Goal: Complete application form

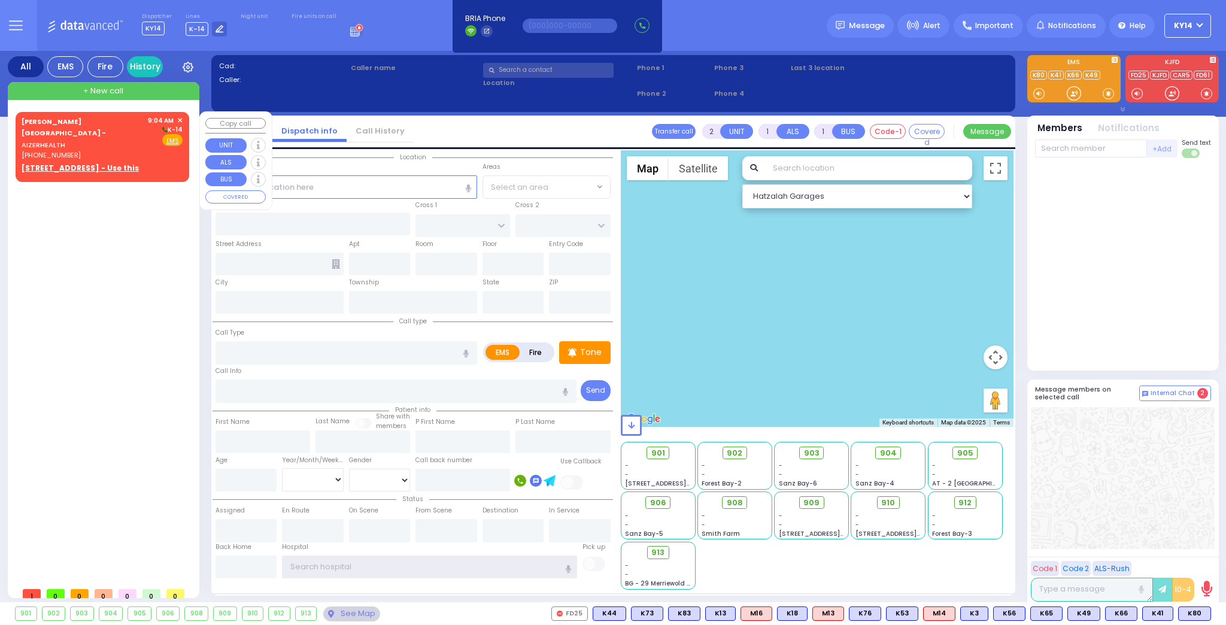
type input "ky14"
click at [110, 141] on div "[PERSON_NAME][GEOGRAPHIC_DATA] - AIZERHEALTH [PHONE_NUMBER]" at bounding box center [83, 138] width 122 height 45
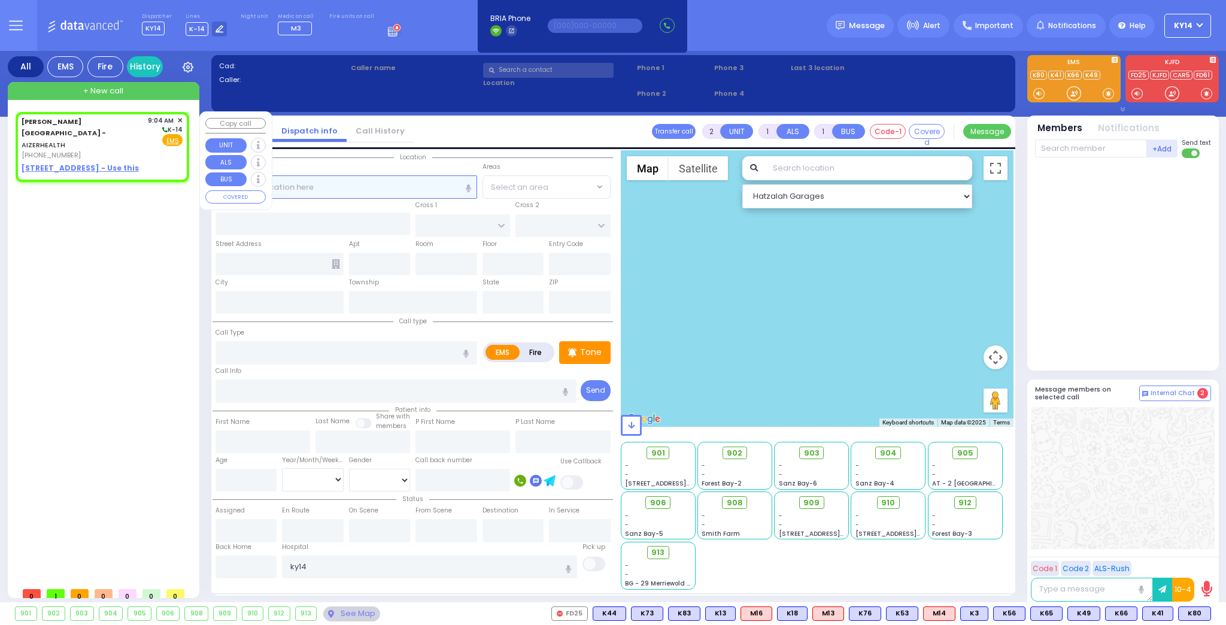
select select
radio input "true"
select select
type input "09:04"
select select "Hatzalah Garages"
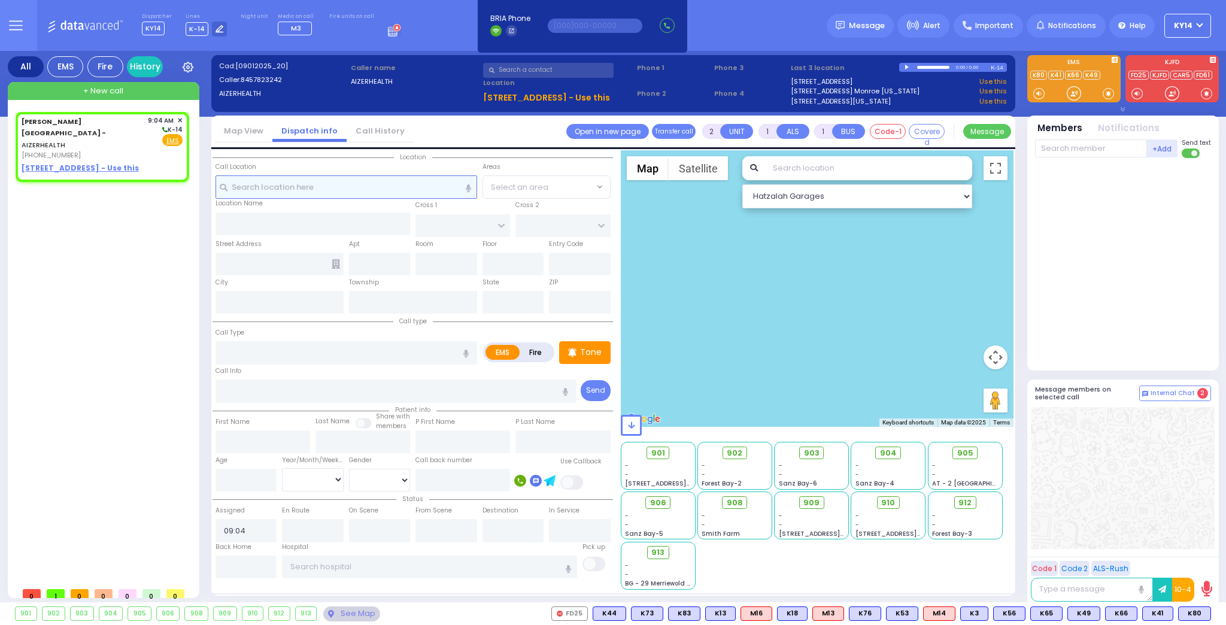
click at [352, 182] on input "text" at bounding box center [346, 186] width 262 height 23
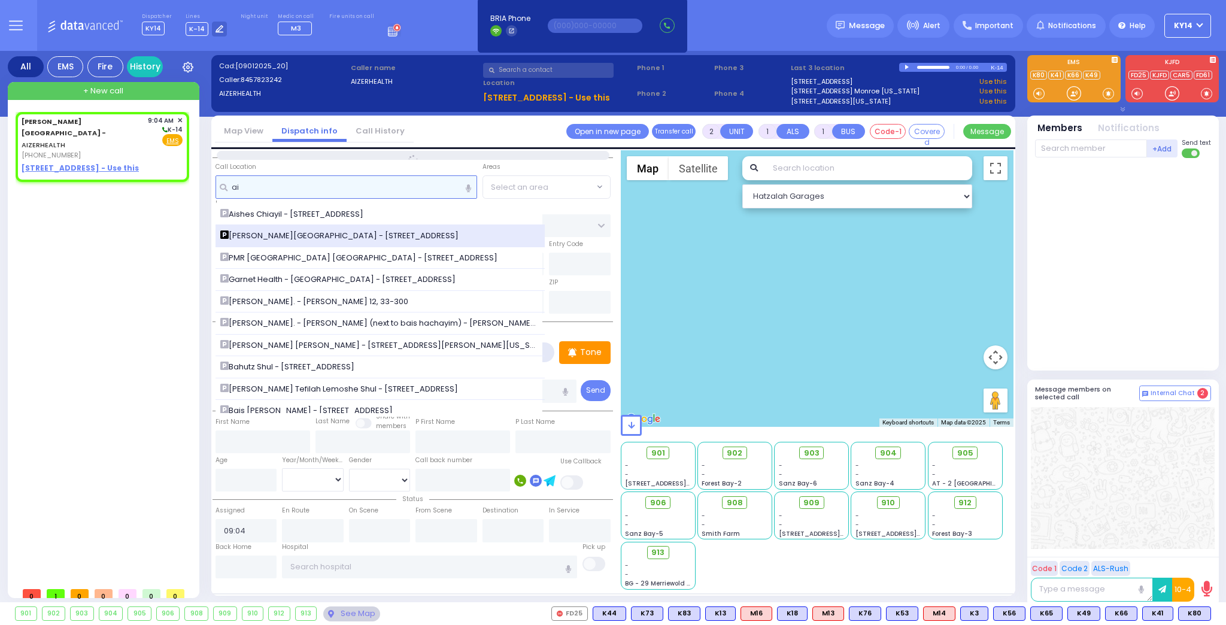
type input "ai"
click at [277, 233] on span "[PERSON_NAME][GEOGRAPHIC_DATA] - [STREET_ADDRESS]" at bounding box center [341, 236] width 242 height 12
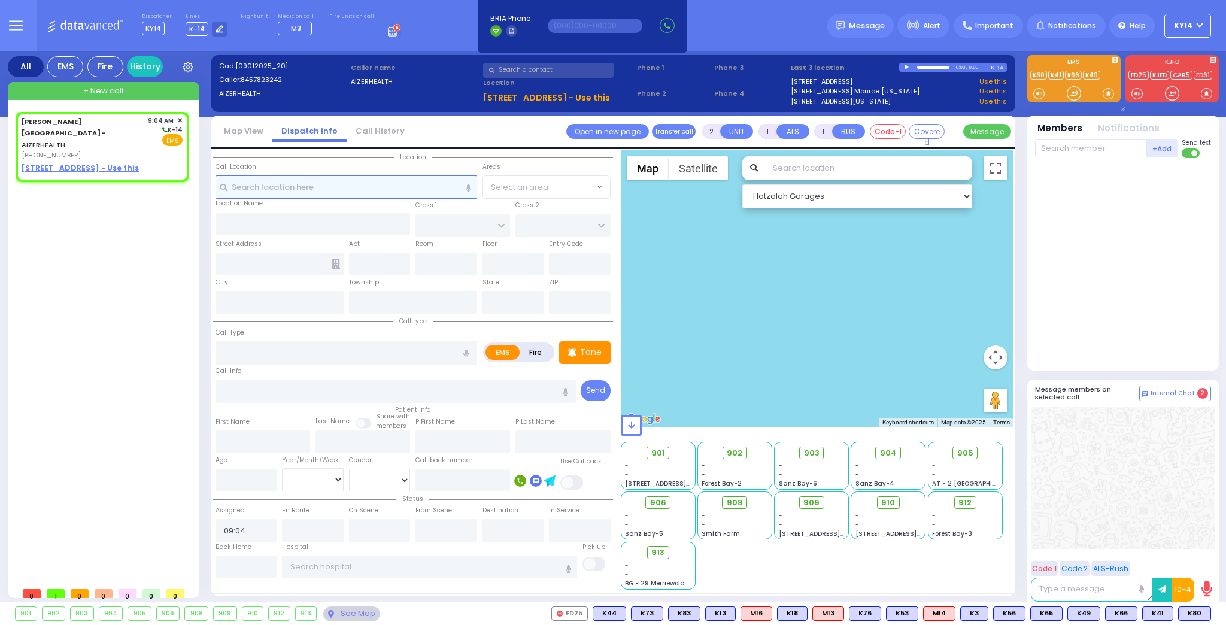
click at [289, 192] on input "text" at bounding box center [346, 186] width 262 height 23
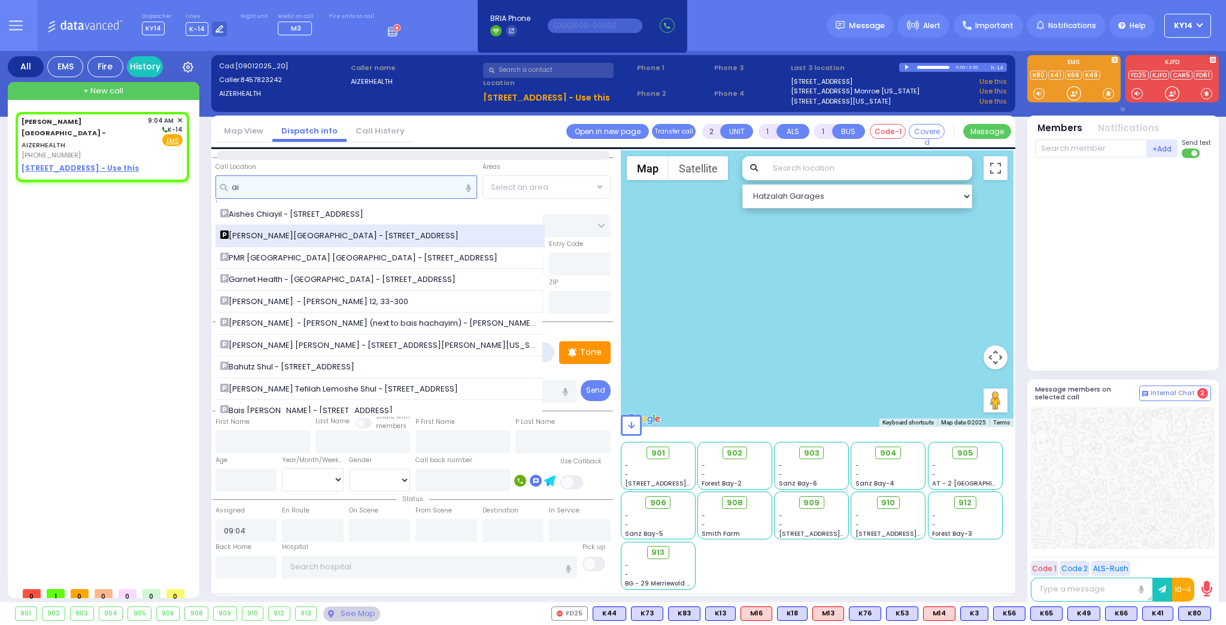
type input "ai"
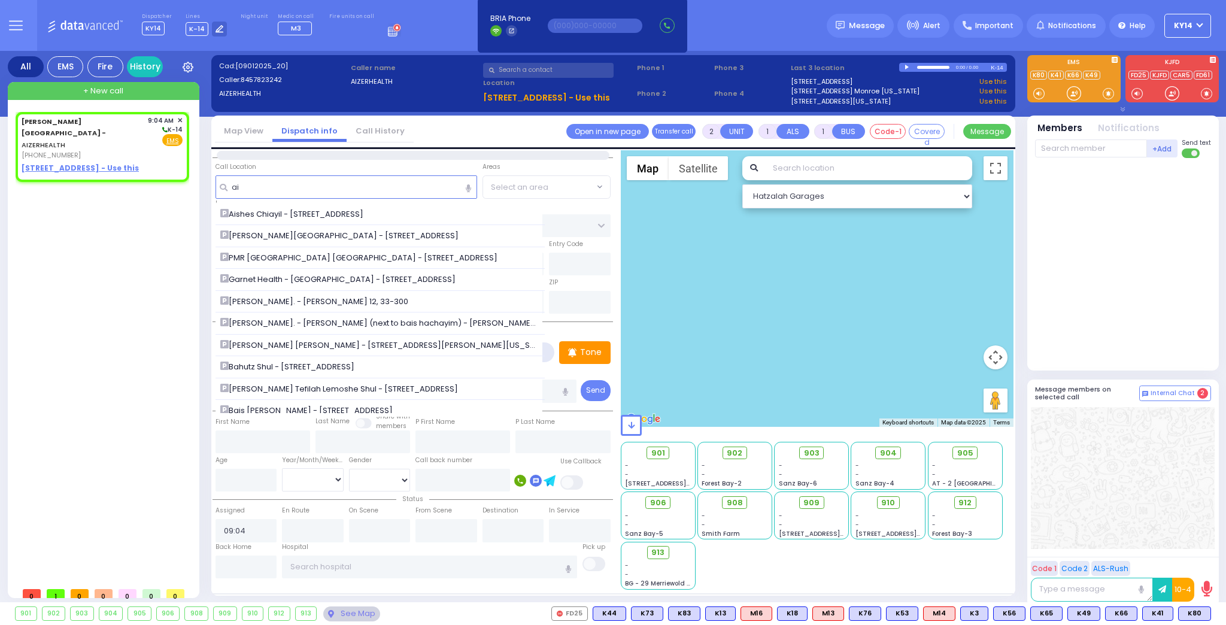
click at [271, 238] on span "[PERSON_NAME][GEOGRAPHIC_DATA] - [STREET_ADDRESS]" at bounding box center [341, 236] width 242 height 12
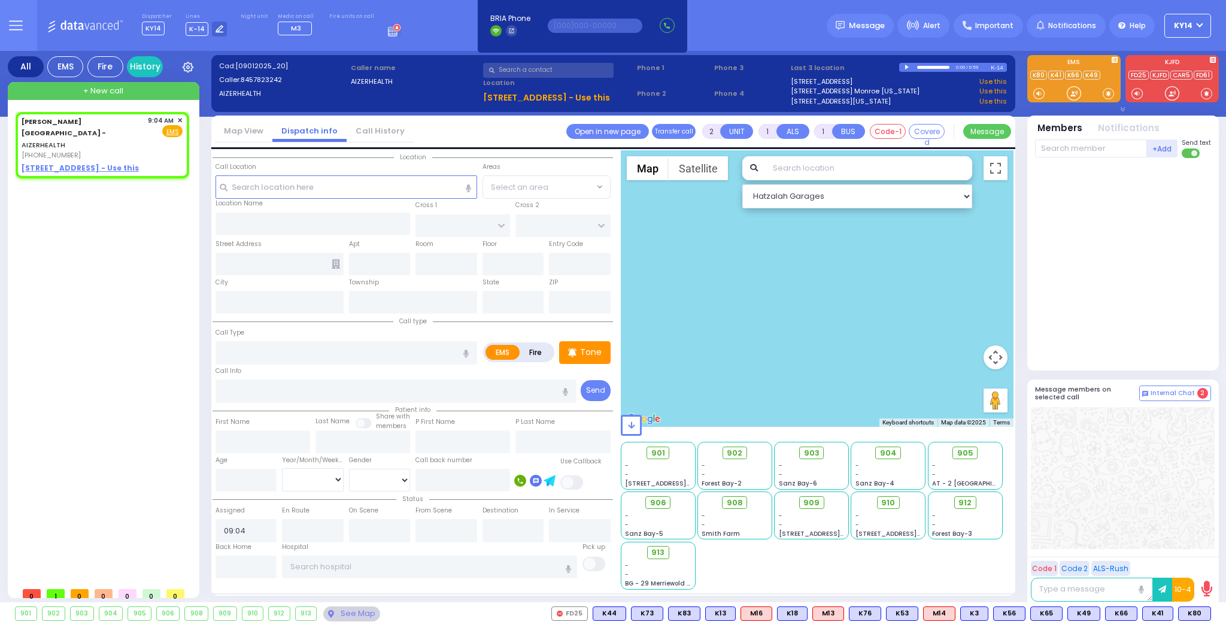
select select
radio input "true"
select select
select select "Hatzalah Garages"
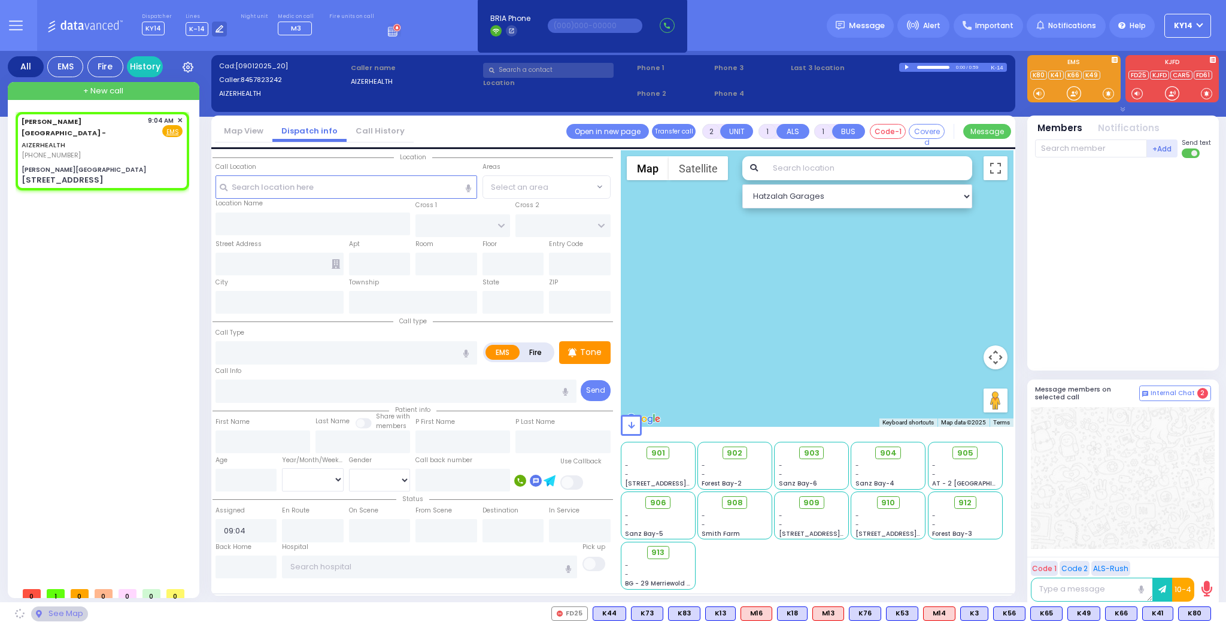
select select
radio input "true"
select select
select select "Hatzalah Garages"
type input "[PERSON_NAME][GEOGRAPHIC_DATA]"
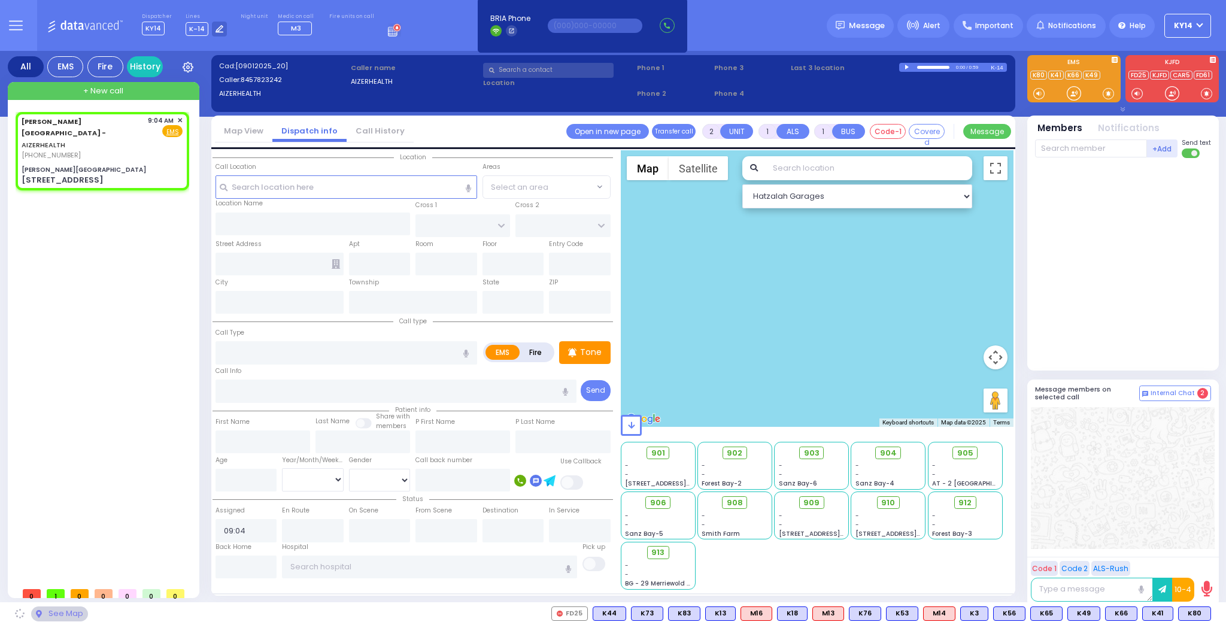
type input "[PERSON_NAME] DR"
type input "[PERSON_NAME]"
type input "[STREET_ADDRESS]"
type input "[PERSON_NAME]"
type input "[US_STATE]"
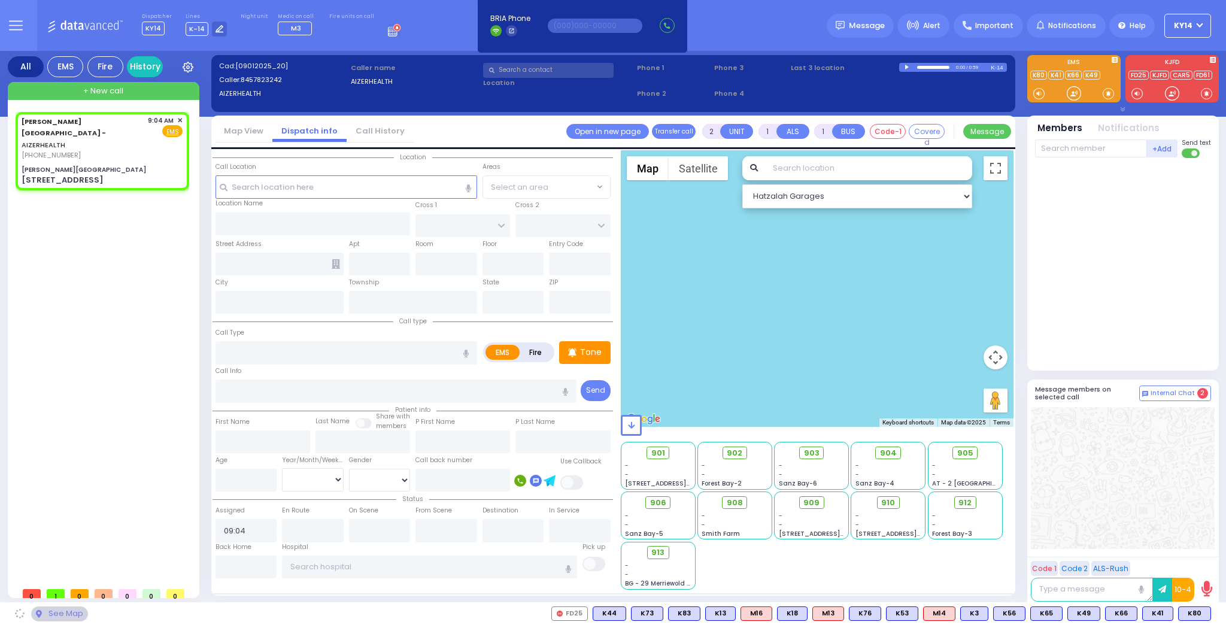
type input "10950"
select select "SECTION 2"
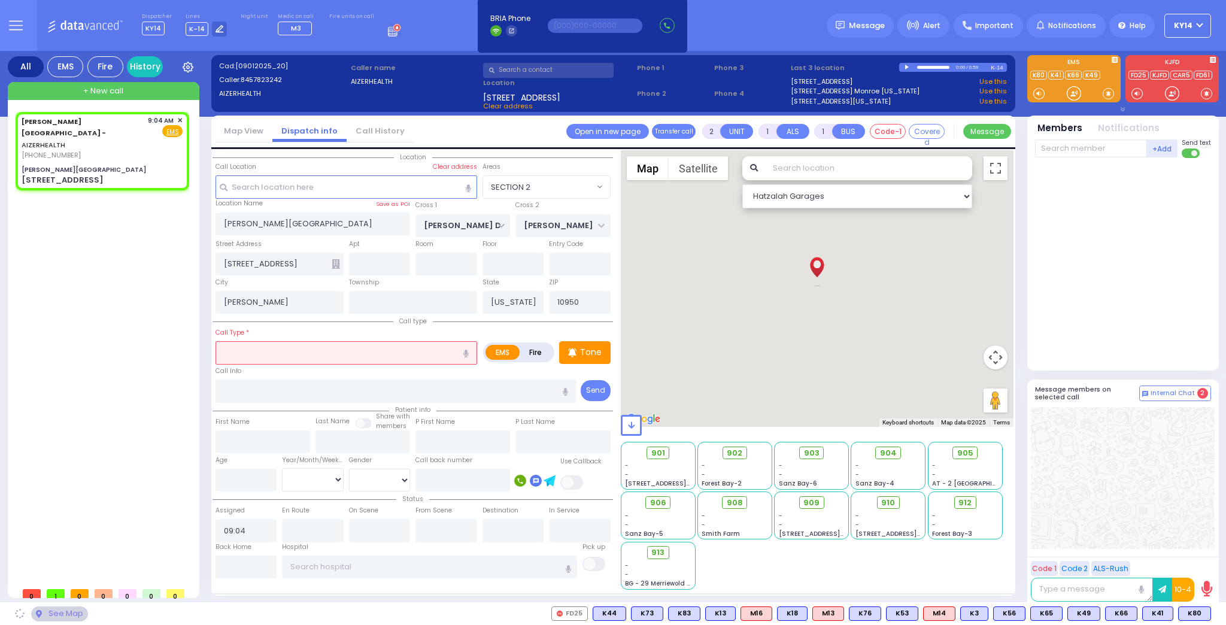
click at [303, 352] on input "text" at bounding box center [346, 352] width 262 height 23
select select
radio input "true"
select select
select select "Hatzalah Garages"
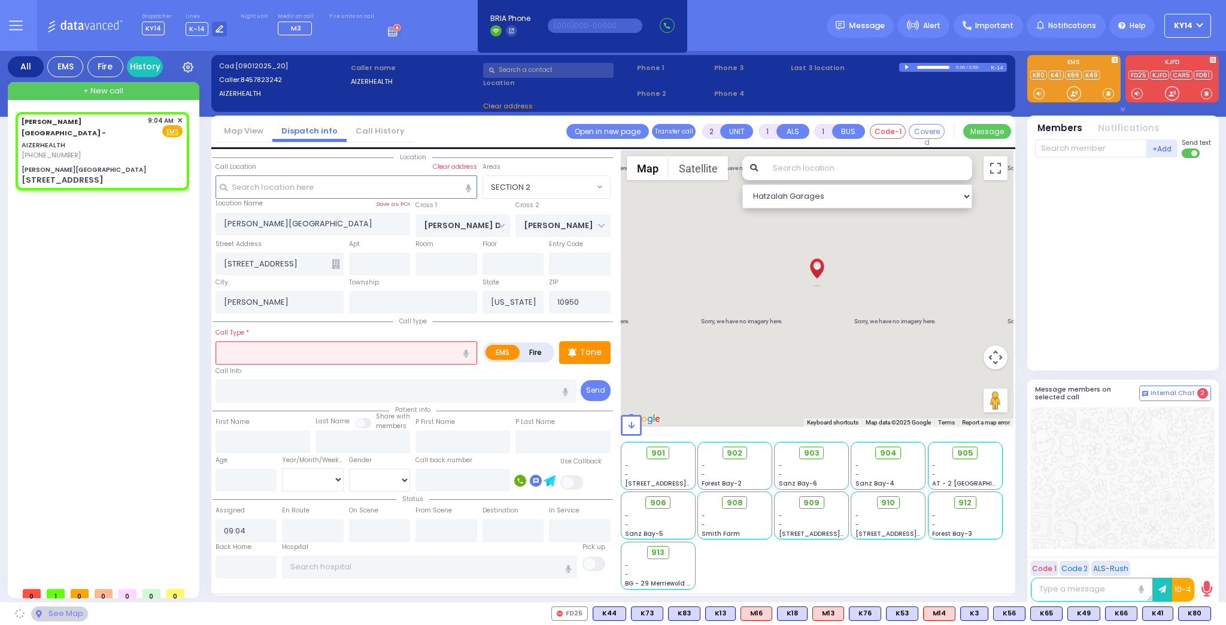
select select "SECTION 2"
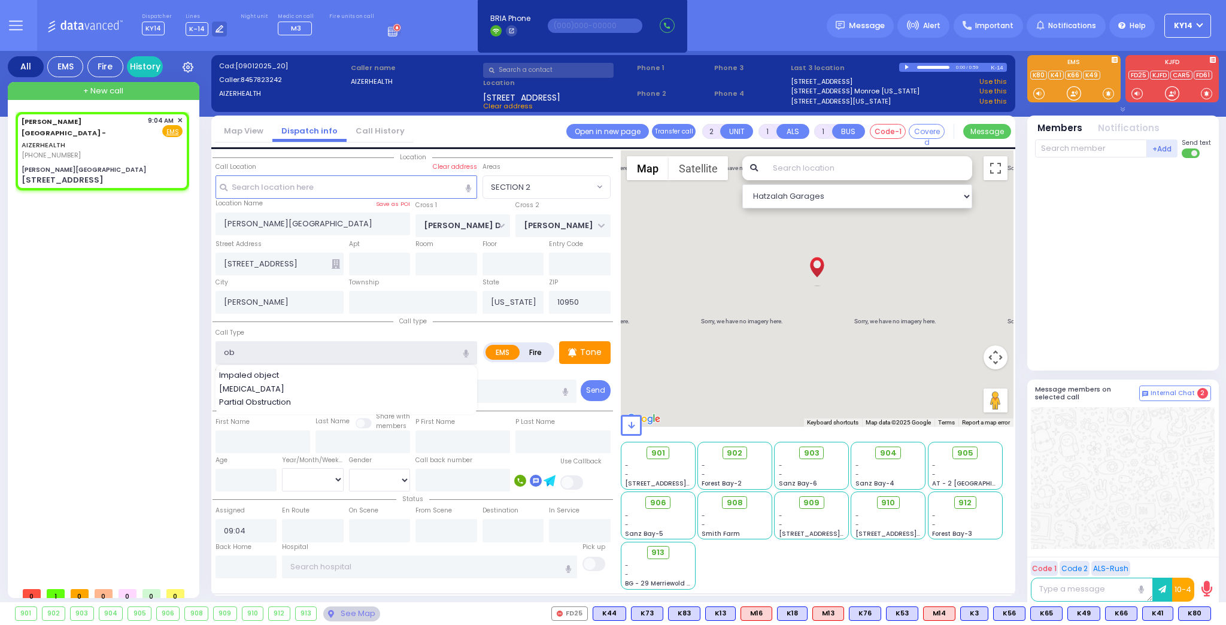
type input "ob"
click at [153, 348] on div "[PERSON_NAME][GEOGRAPHIC_DATA] - AIZERHEALTH [PHONE_NUMBER] 9:04 AM ✕ [GEOGRAPH…" at bounding box center [105, 346] width 178 height 469
select select
radio input "true"
select select
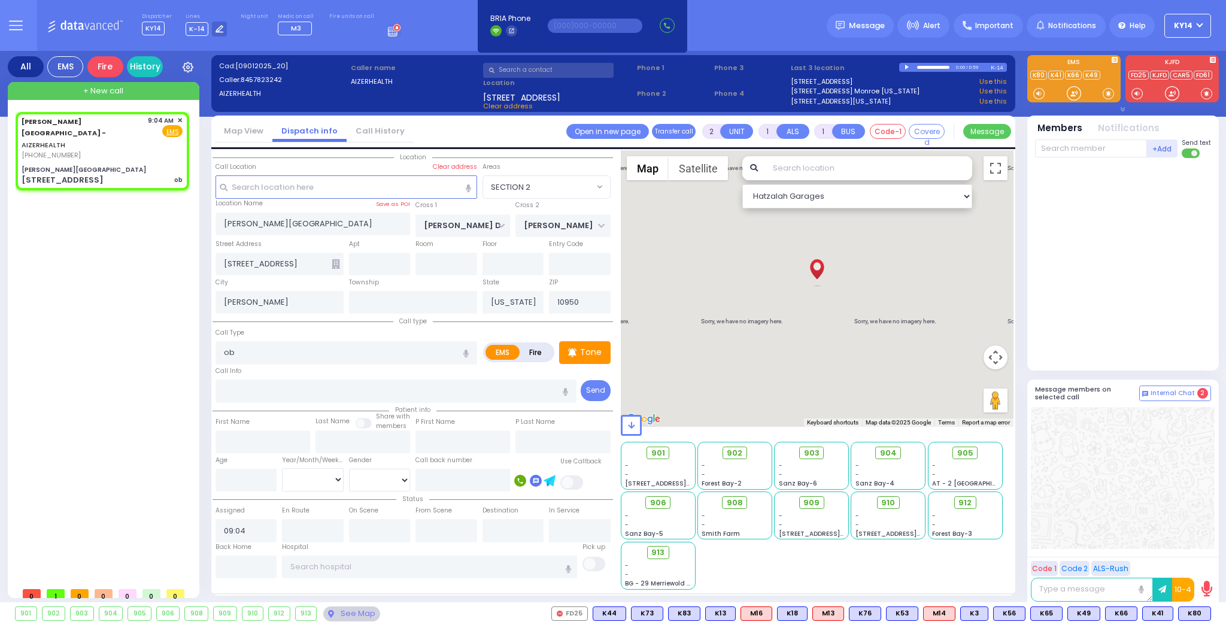
select select "Hatzalah Garages"
select select "SECTION 2"
click at [590, 350] on p "Tone" at bounding box center [591, 352] width 22 height 13
click at [357, 567] on input "text" at bounding box center [429, 567] width 295 height 23
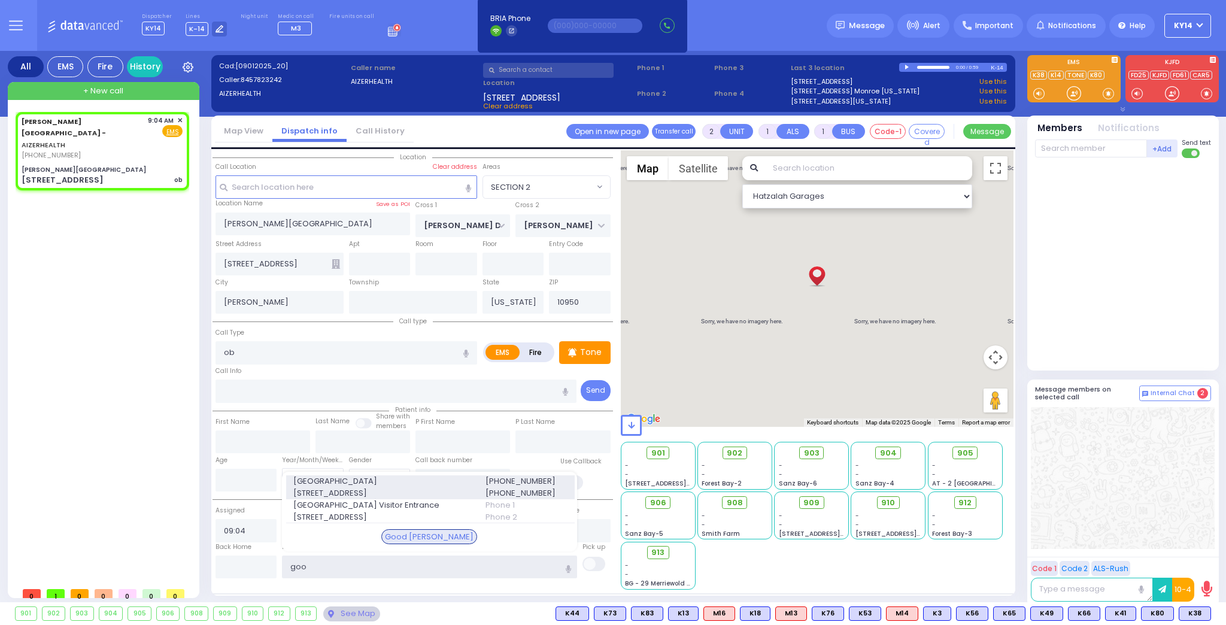
type input "goo"
click at [346, 487] on span "[STREET_ADDRESS]" at bounding box center [381, 493] width 177 height 12
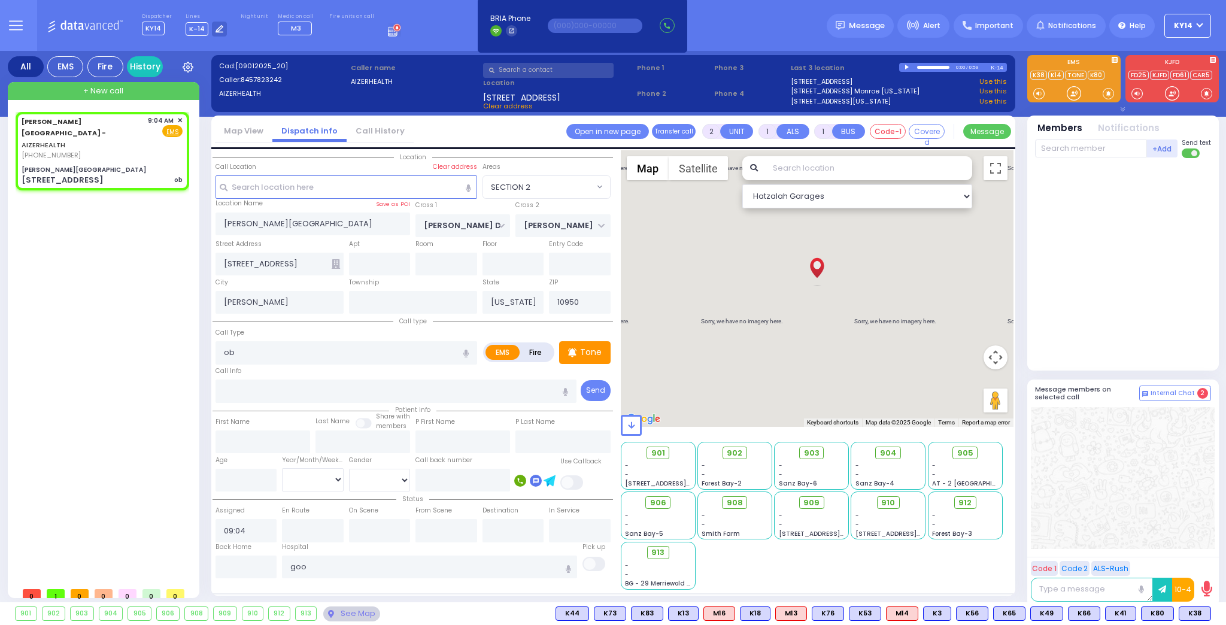
select select
radio input "true"
select select
type input "[GEOGRAPHIC_DATA]"
select select "Hatzalah Garages"
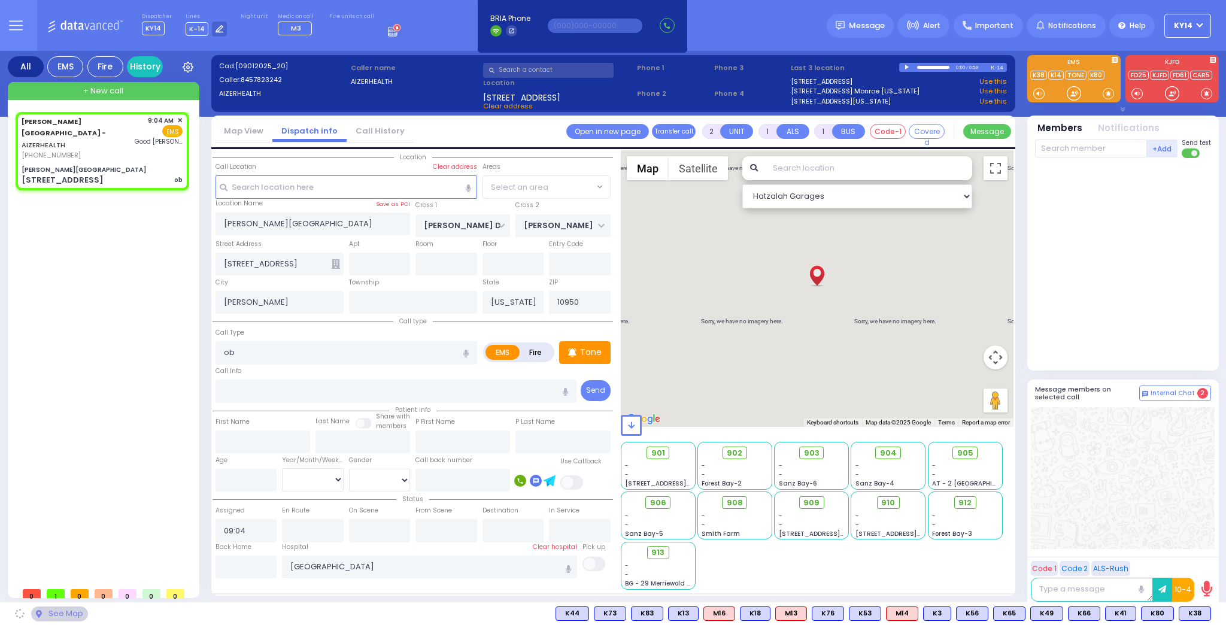
select select "SECTION 2"
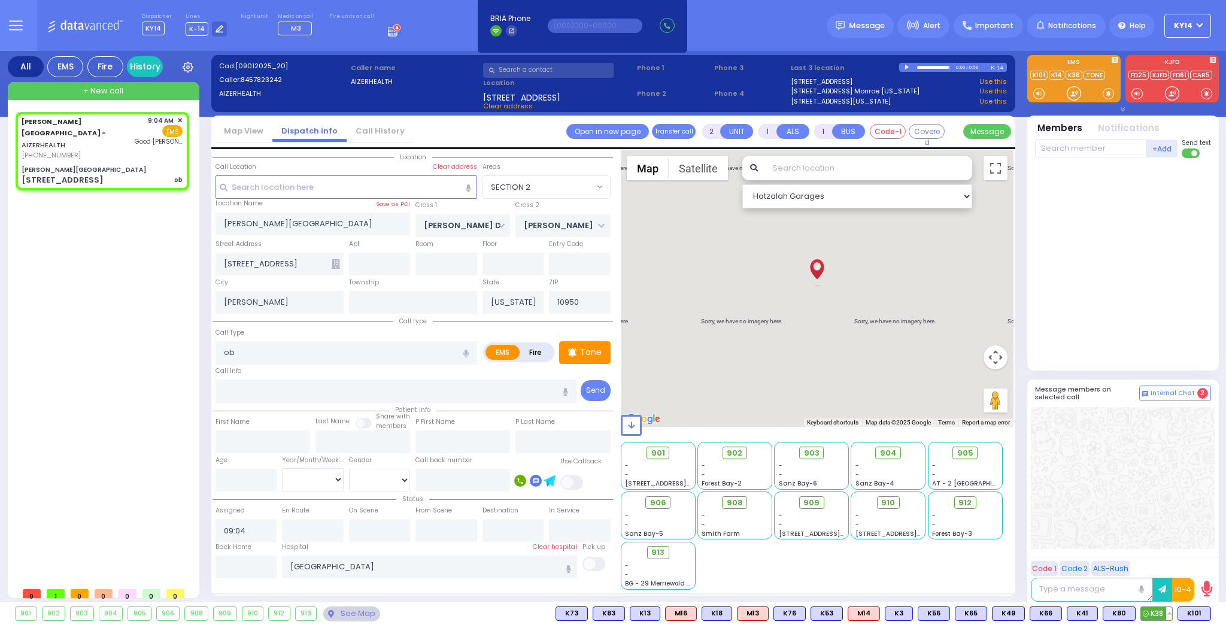
click at [1158, 614] on span "K38" at bounding box center [1156, 613] width 31 height 13
click at [1195, 614] on span "K101" at bounding box center [1194, 613] width 32 height 13
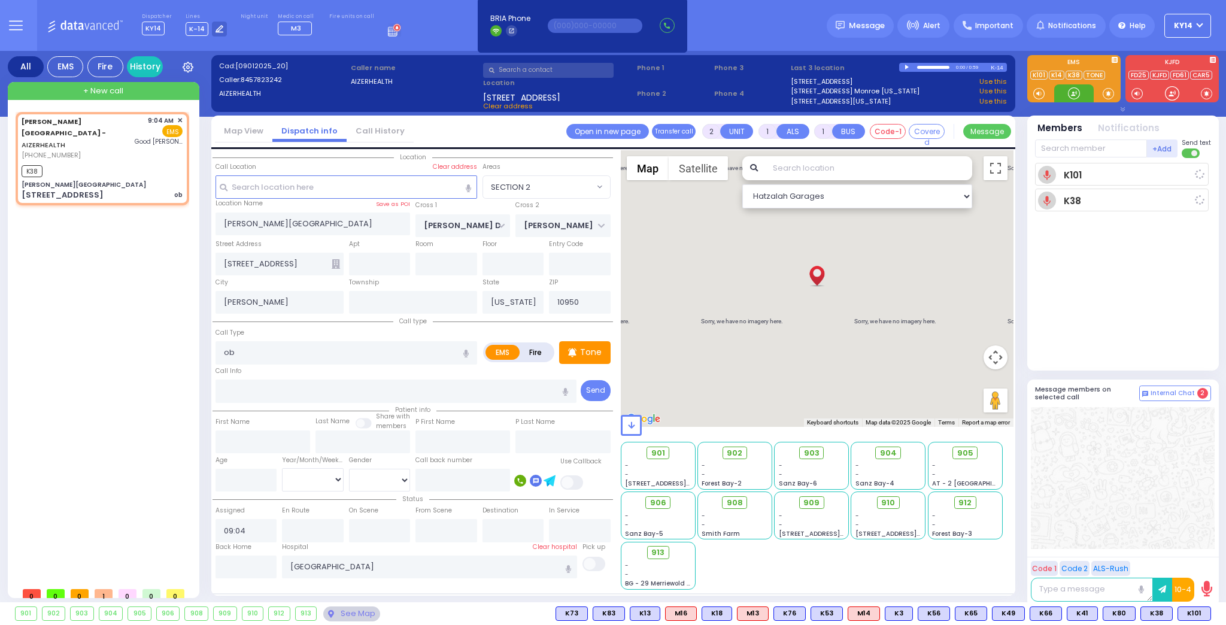
select select
radio input "true"
select select
type input "09:06"
select select "Hatzalah Garages"
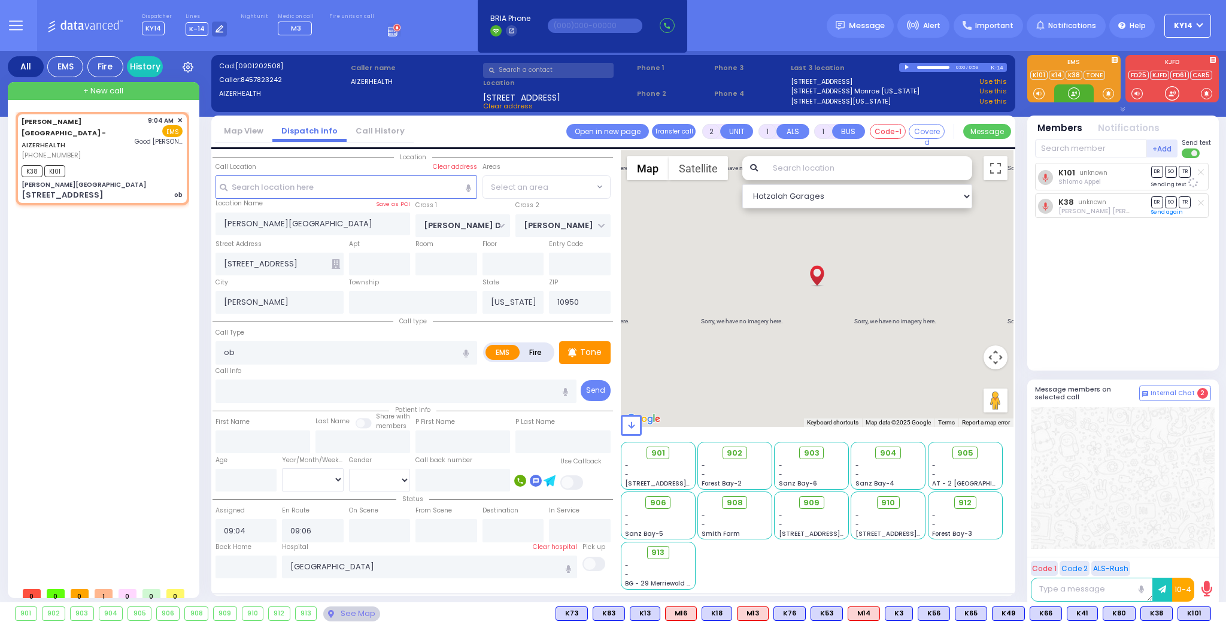
select select "SECTION 2"
select select
radio input "true"
select select
select select "Hatzalah Garages"
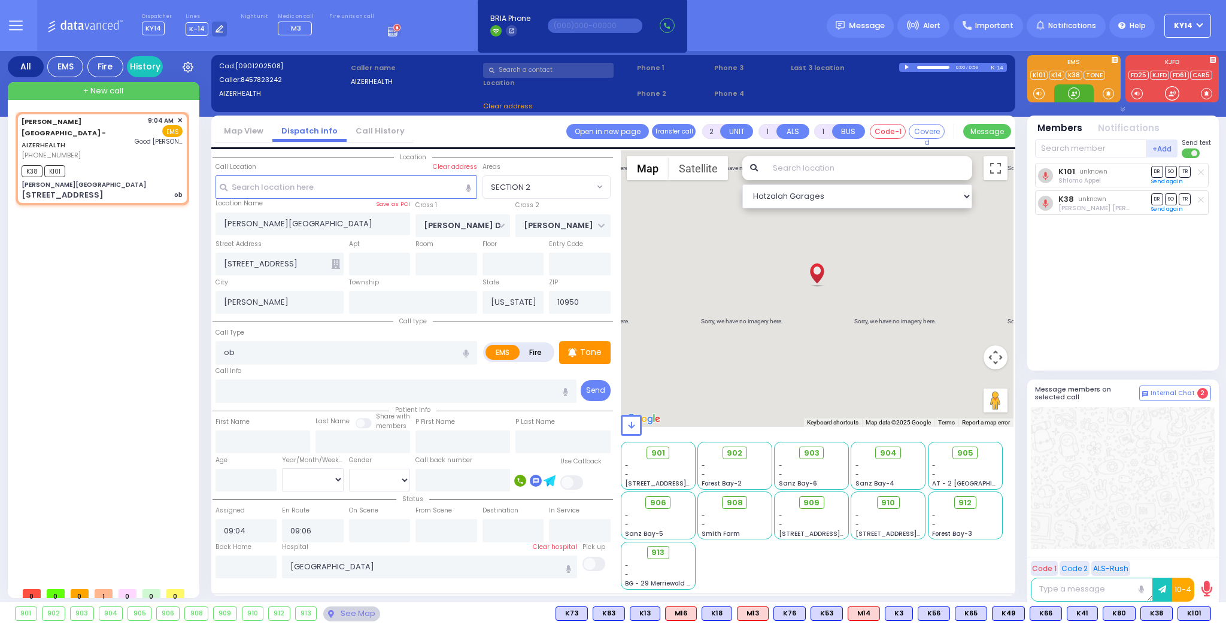
select select "SECTION 2"
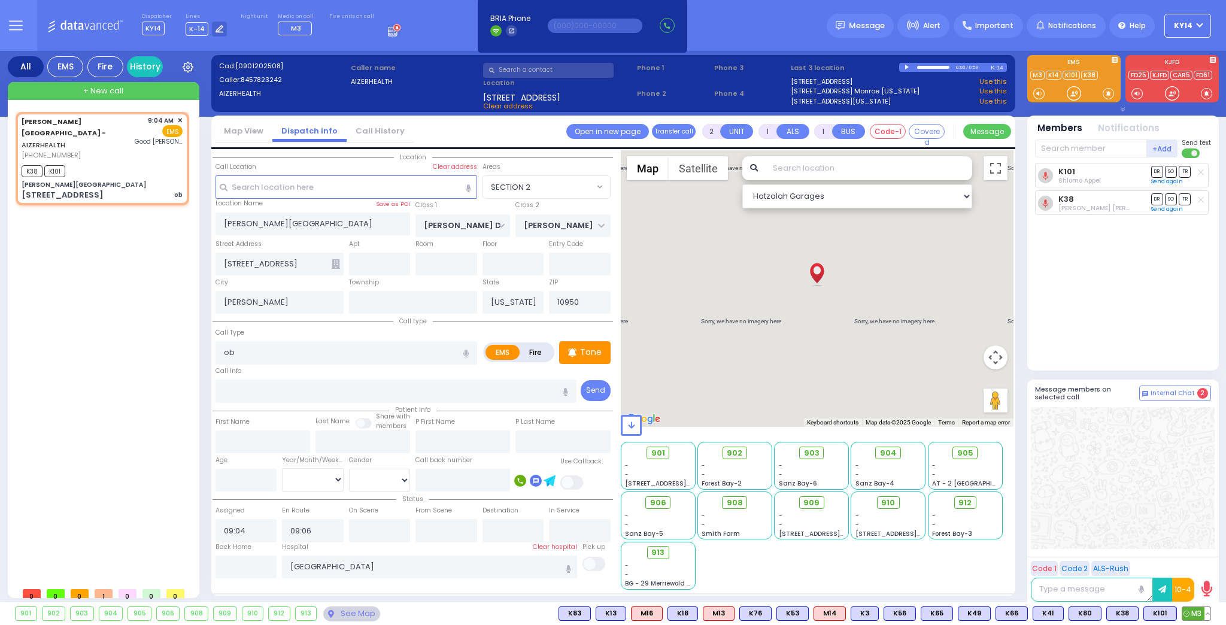
click at [1195, 613] on span "M3" at bounding box center [1196, 613] width 28 height 13
select select
radio input "true"
select select
select select "Hatzalah Garages"
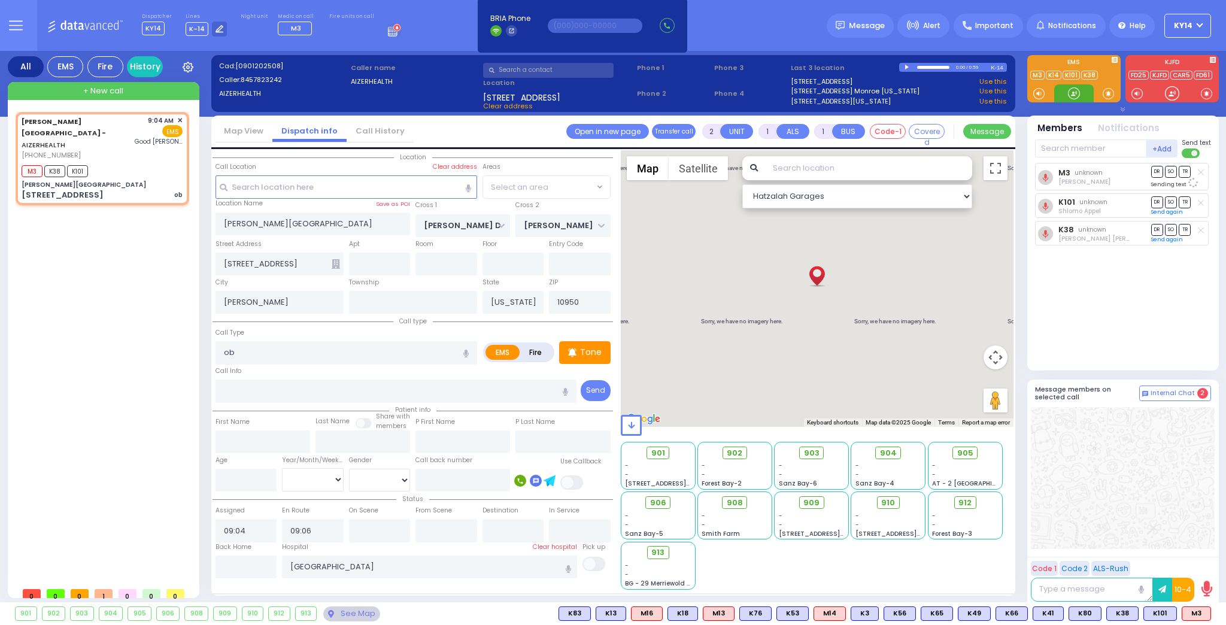
select select "SECTION 2"
type input "6"
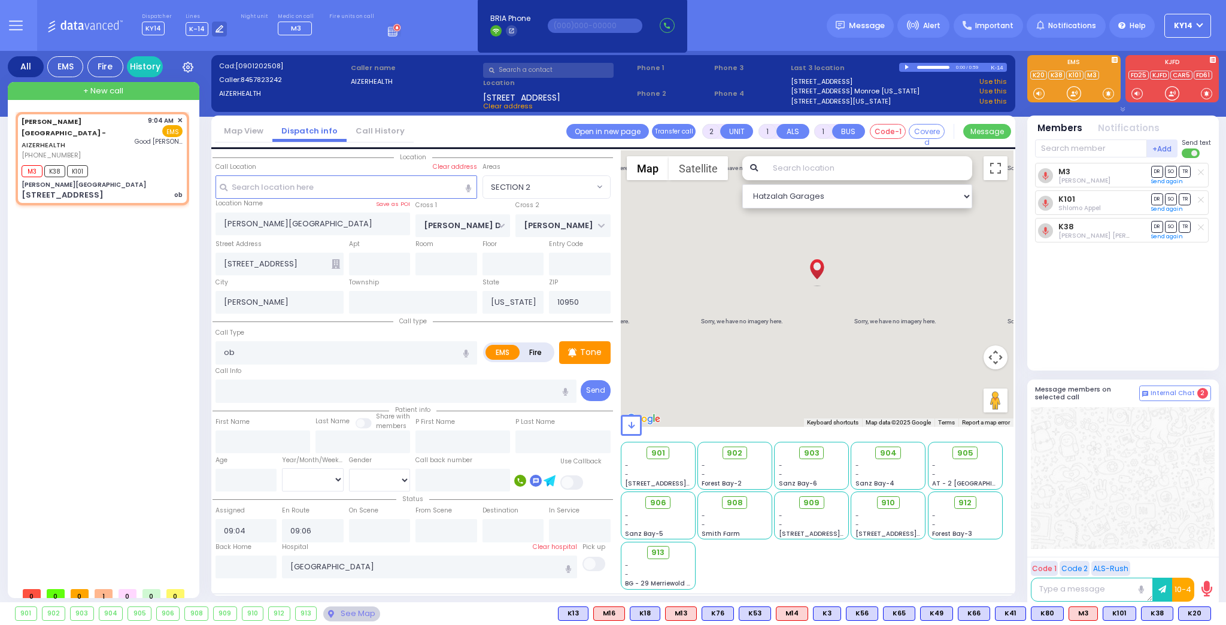
type input "6"
select select
radio input "true"
type input "Unknown"
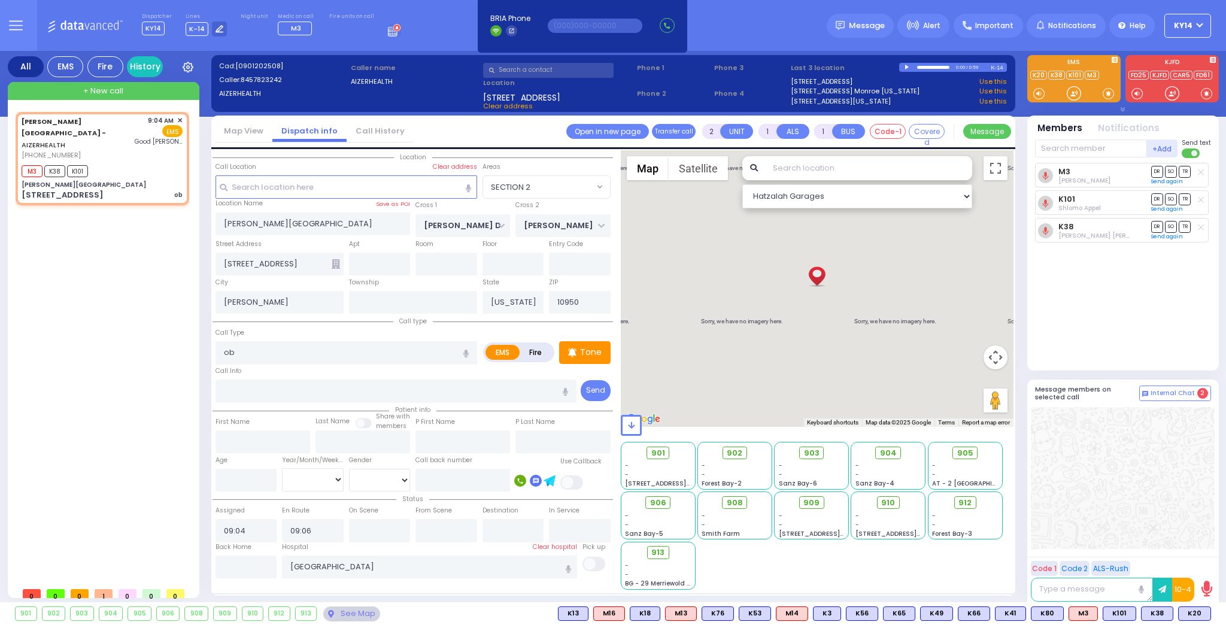
select select "Year"
select select "Hatzalah Garages"
select select "SECTION 2"
select select
radio input "true"
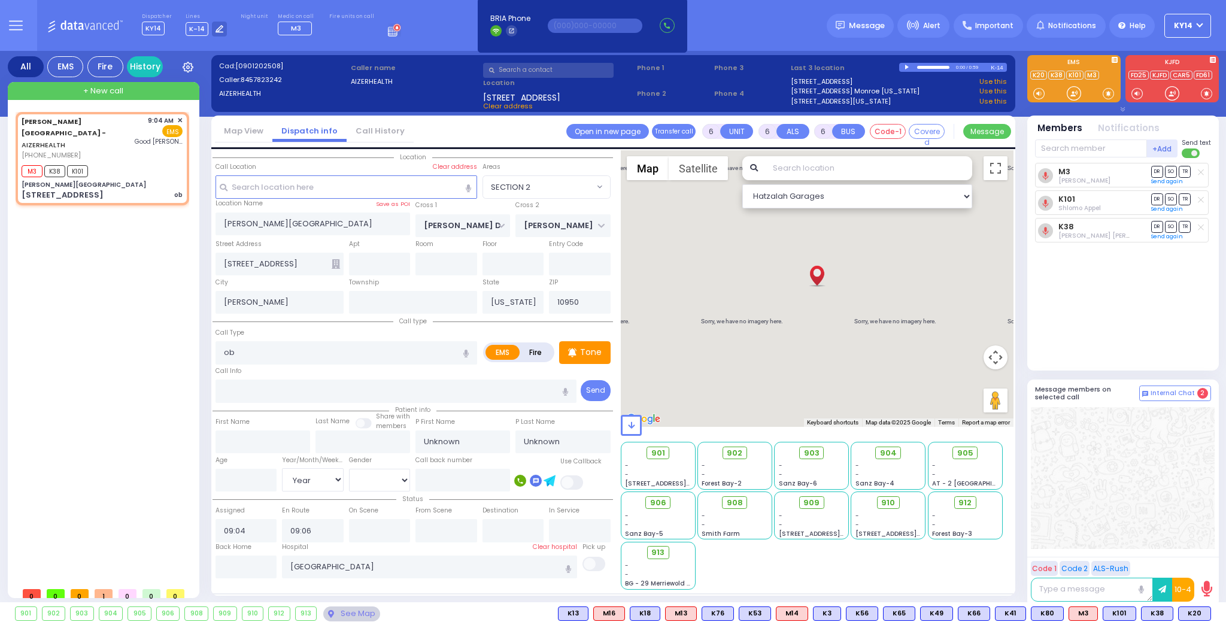
select select "Year"
select select "Hatzalah Garages"
select select "SECTION 2"
select select
radio input "true"
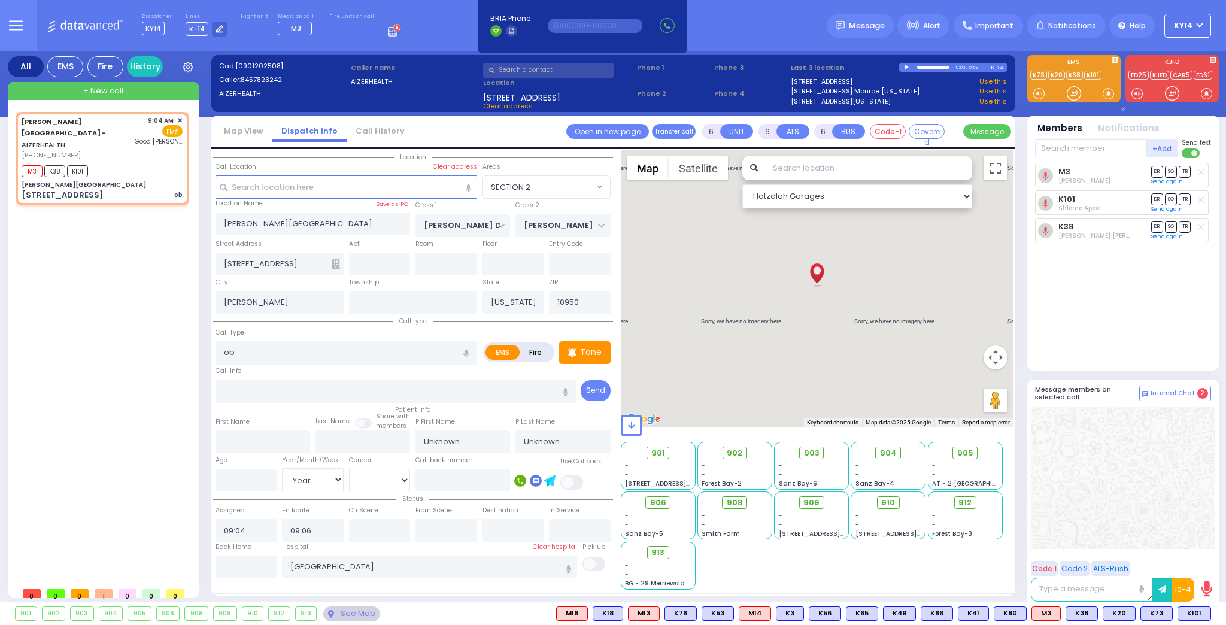
type input "[PERSON_NAME]"
type input "29"
select select "Year"
select select "[DEMOGRAPHIC_DATA]"
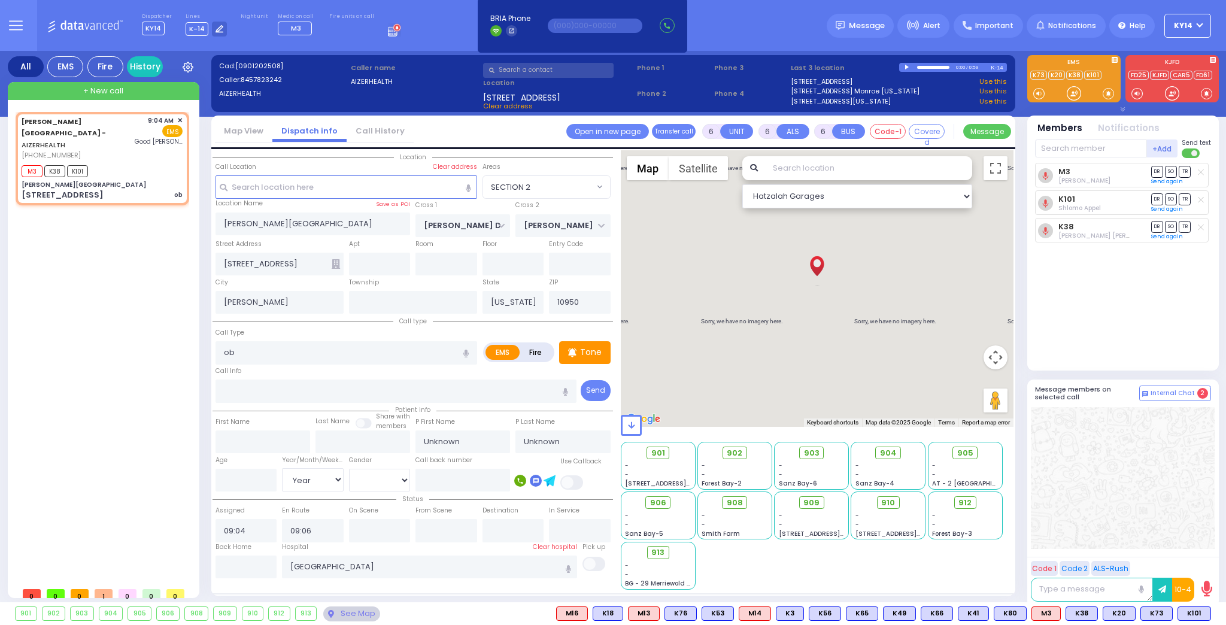
type input "09:13"
select select "Hatzalah Garages"
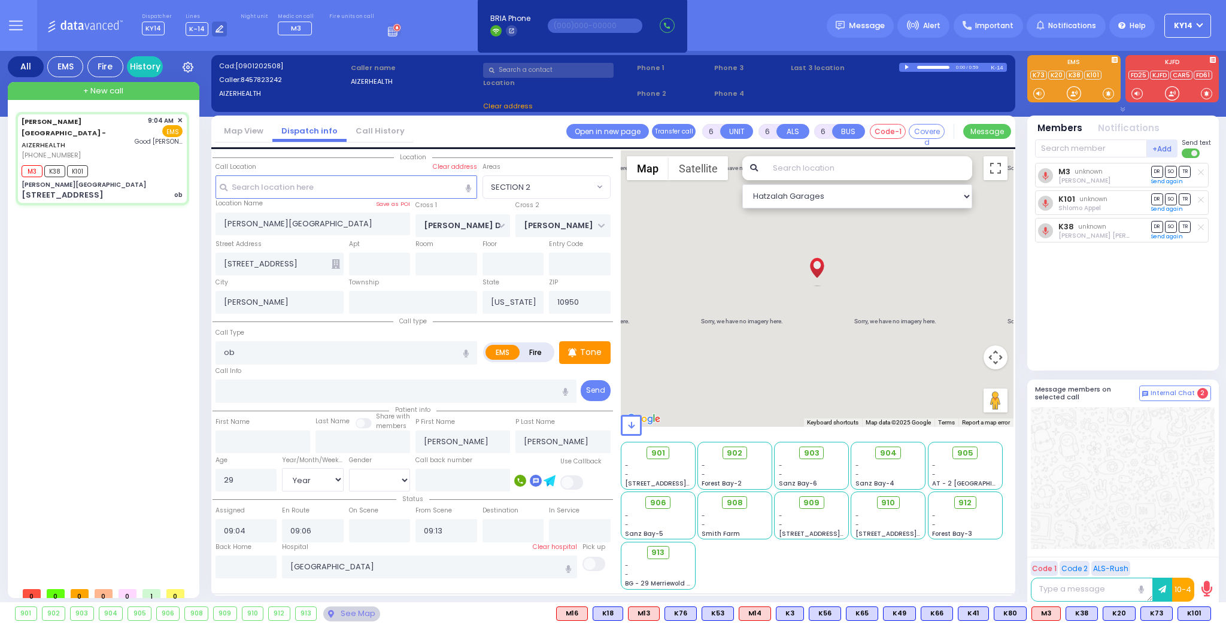
select select
radio input "true"
select select "Year"
select select "[DEMOGRAPHIC_DATA]"
select select "Hatzalah Garages"
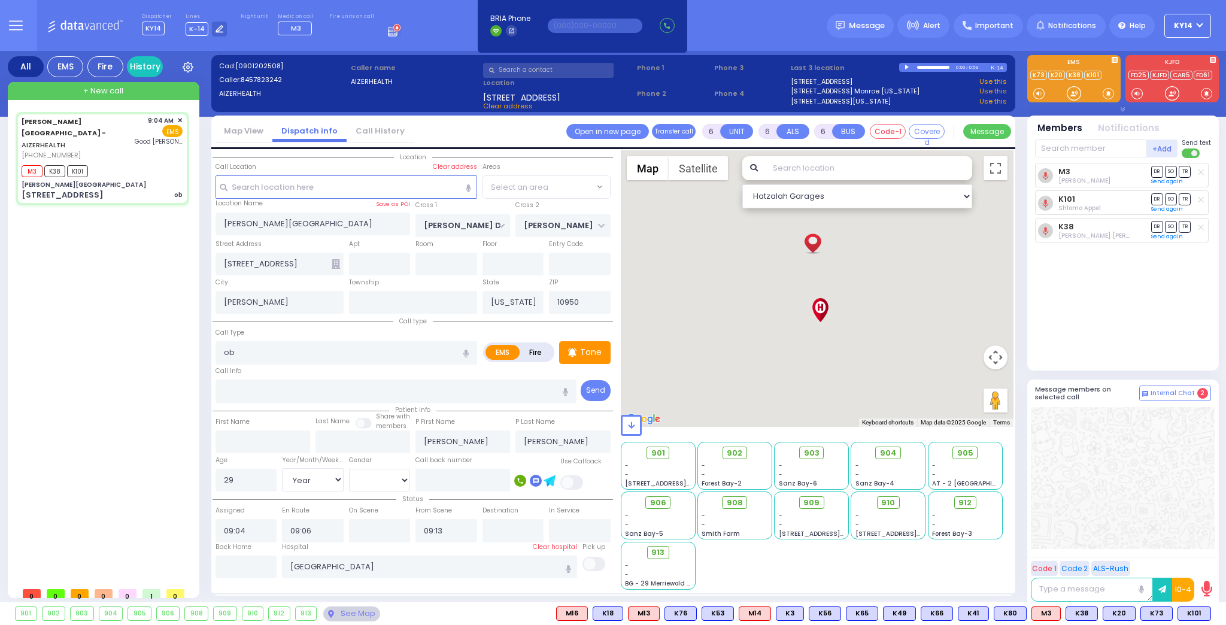
select select "SECTION 2"
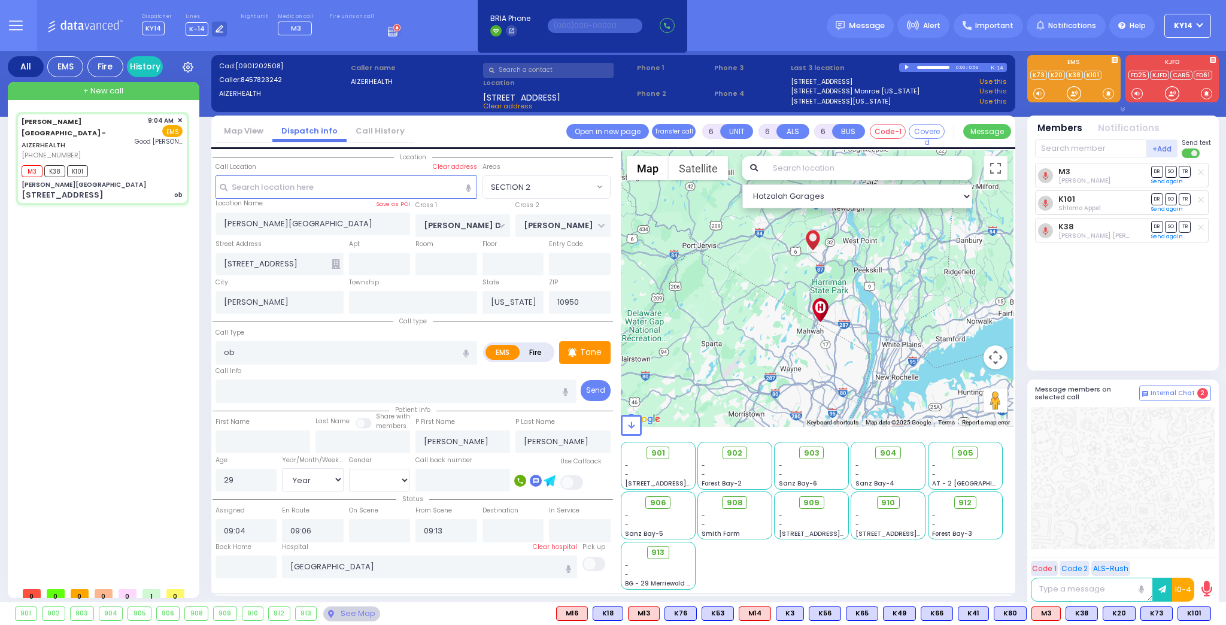
select select
radio input "true"
select select "Year"
select select "[DEMOGRAPHIC_DATA]"
select select "Hatzalah Garages"
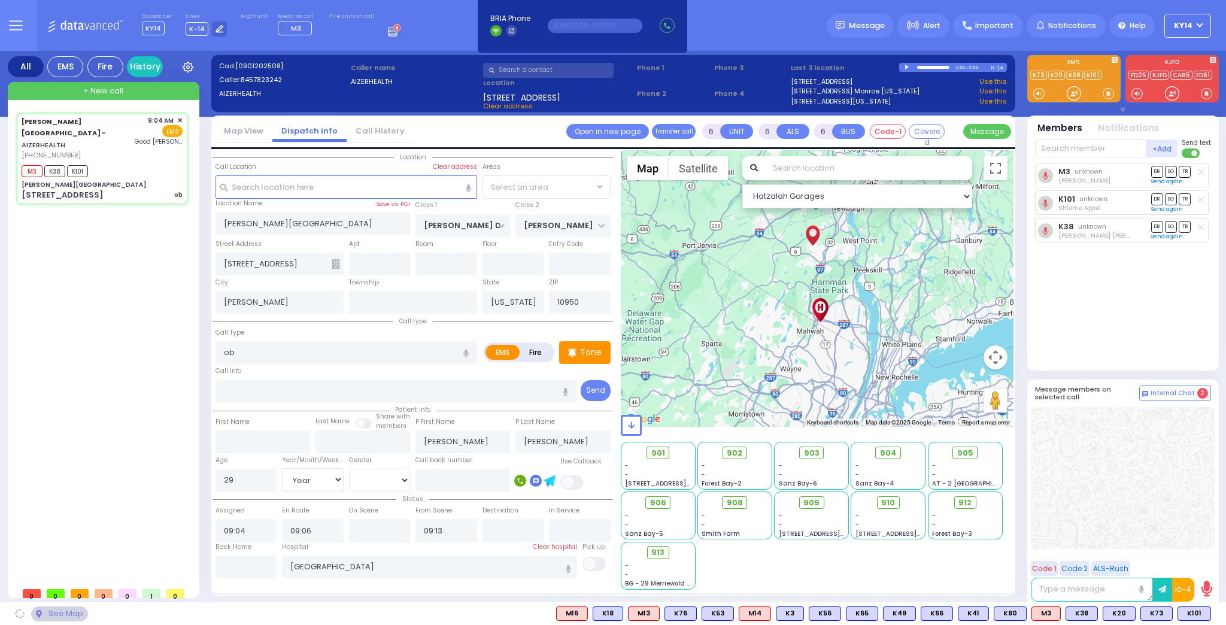
select select "SECTION 2"
select select
radio input "true"
select select "Year"
select select "[DEMOGRAPHIC_DATA]"
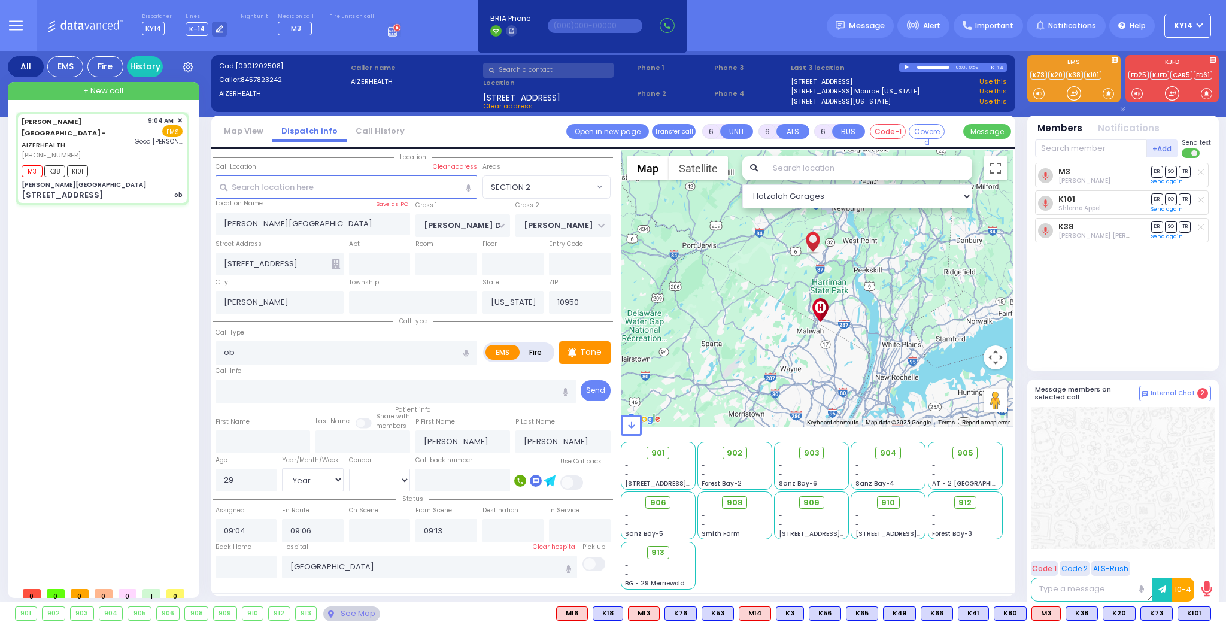
select select "Hatzalah Garages"
select select "SECTION 2"
select select
radio input "true"
select select "Year"
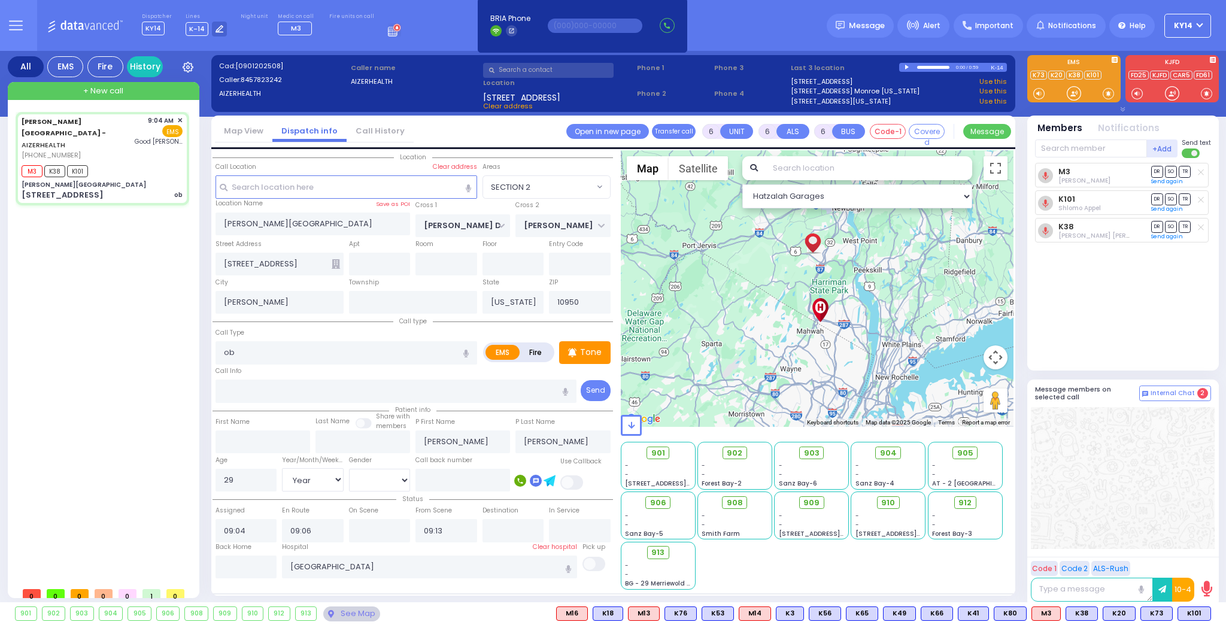
select select "[DEMOGRAPHIC_DATA]"
select select "Hatzalah Garages"
select select "SECTION 2"
select select
radio input "true"
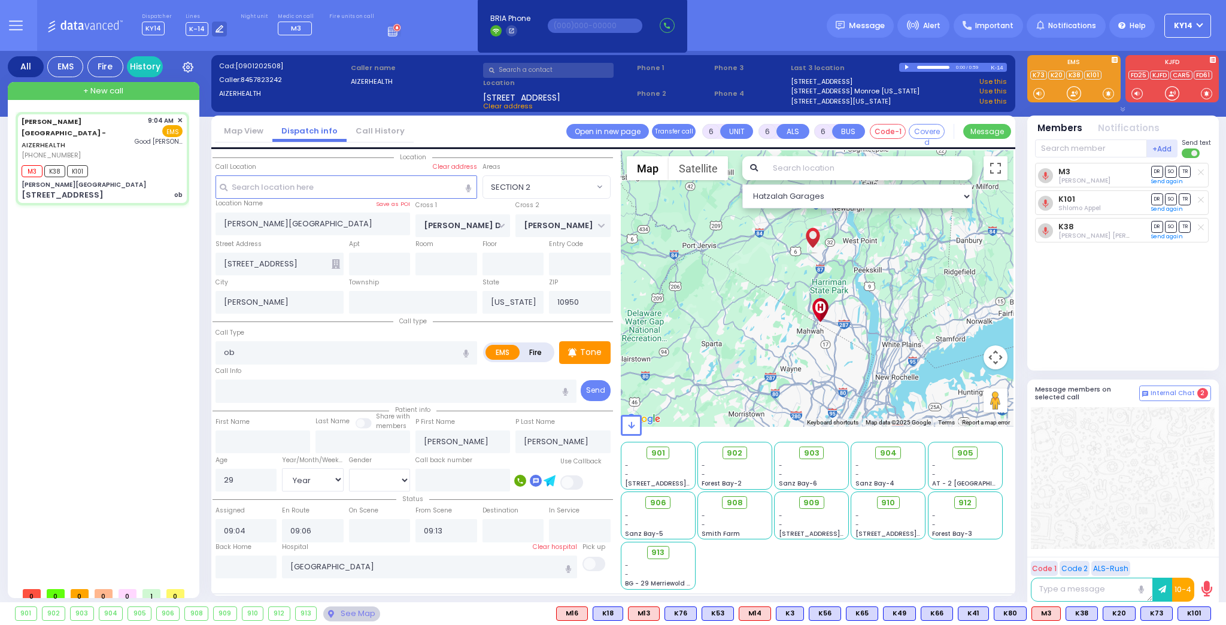
select select "Year"
select select "[DEMOGRAPHIC_DATA]"
select select "Hatzalah Garages"
select select "SECTION 2"
select select
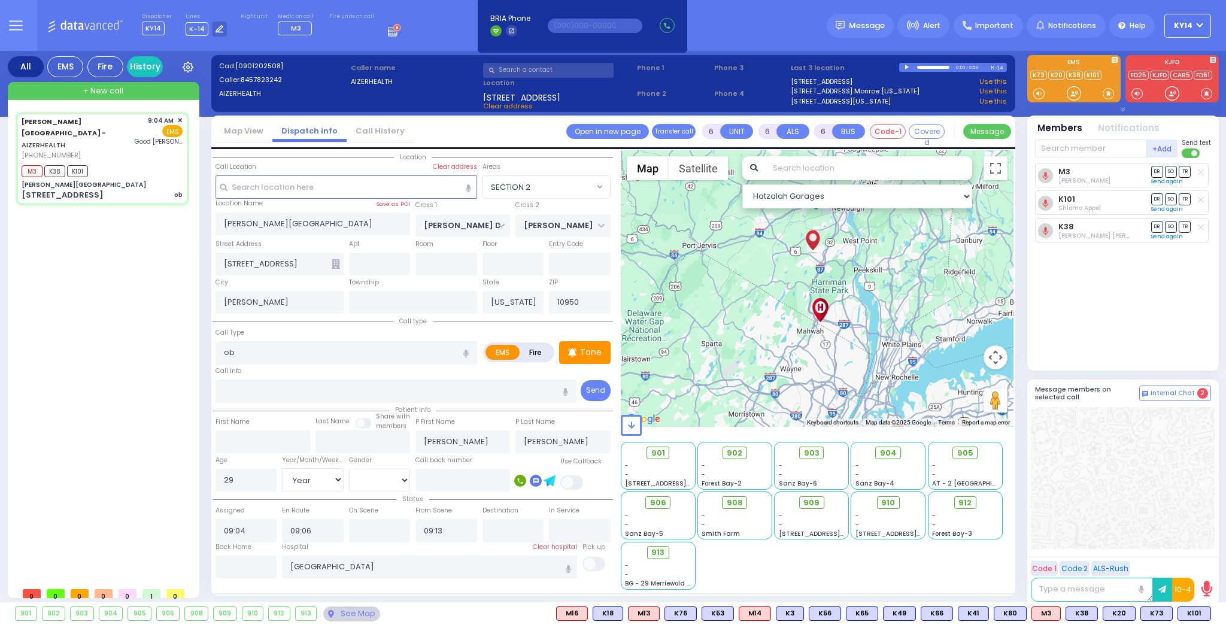
radio input "true"
select select "Year"
select select "[DEMOGRAPHIC_DATA]"
select select "Hatzalah Garages"
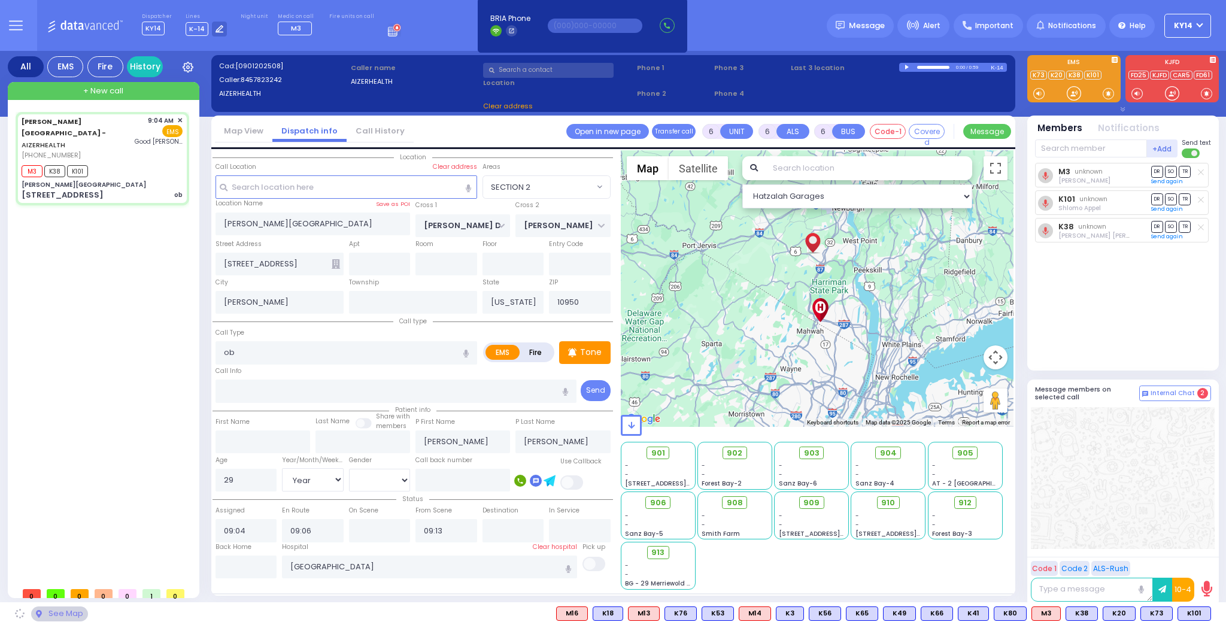
select select "SECTION 2"
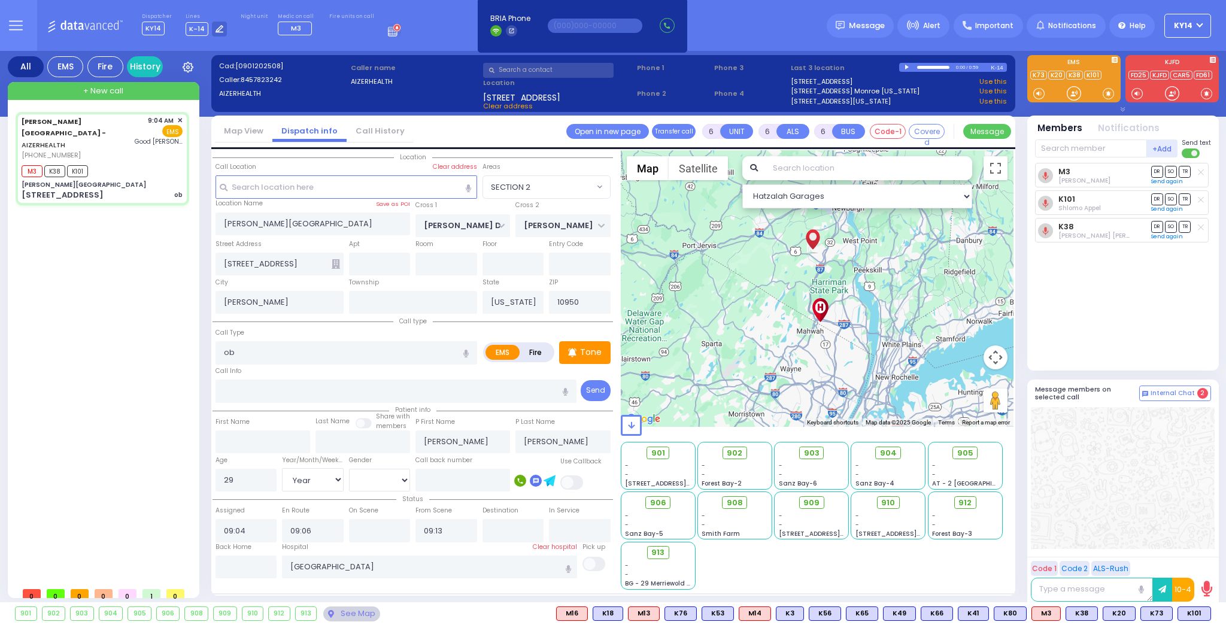
select select
radio input "true"
select select "Year"
select select "[DEMOGRAPHIC_DATA]"
select select "Hatzalah Garages"
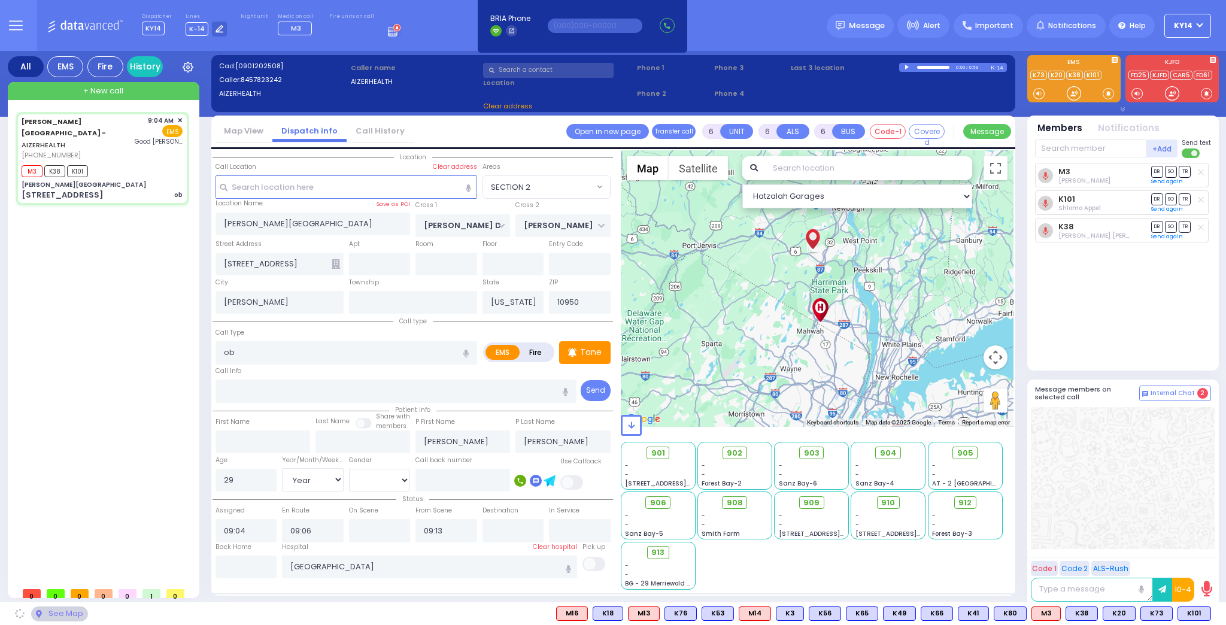
select select "SECTION 2"
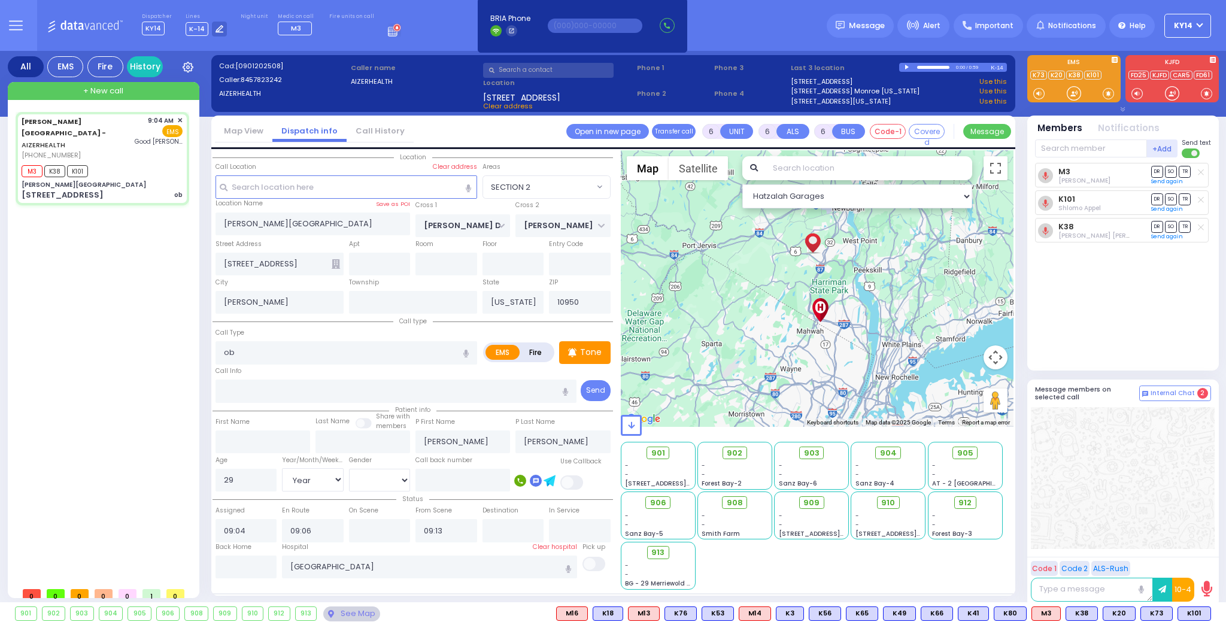
select select
radio input "true"
select select "Year"
select select "[DEMOGRAPHIC_DATA]"
select select "Hatzalah Garages"
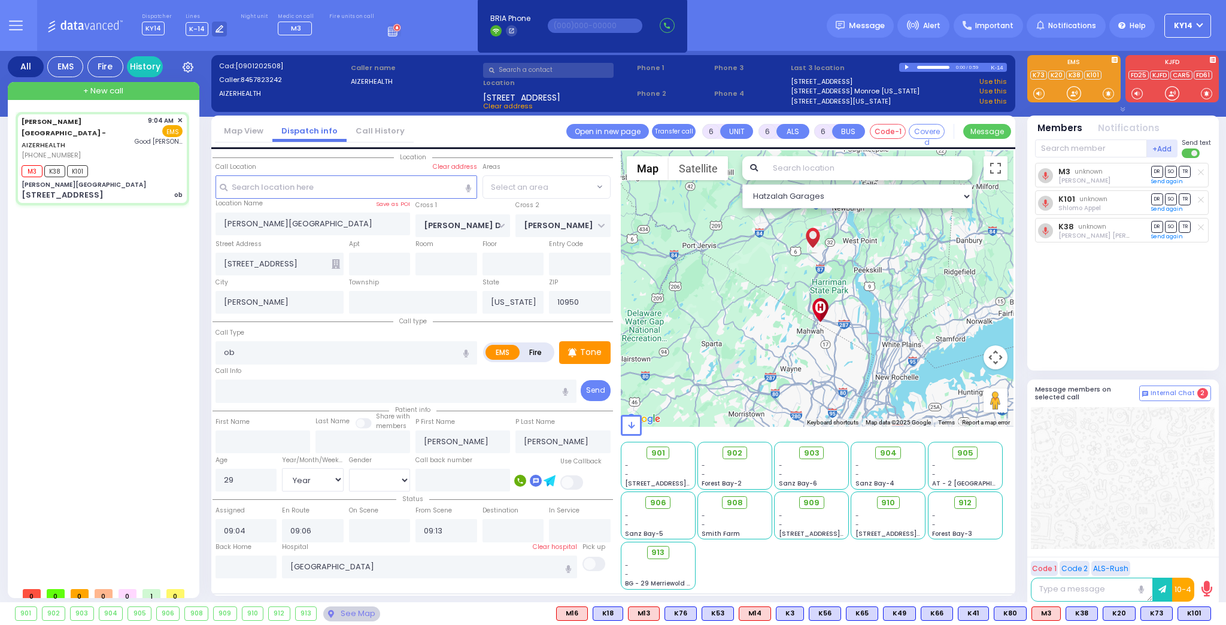
select select "SECTION 2"
select select
radio input "true"
select select "Year"
select select "[DEMOGRAPHIC_DATA]"
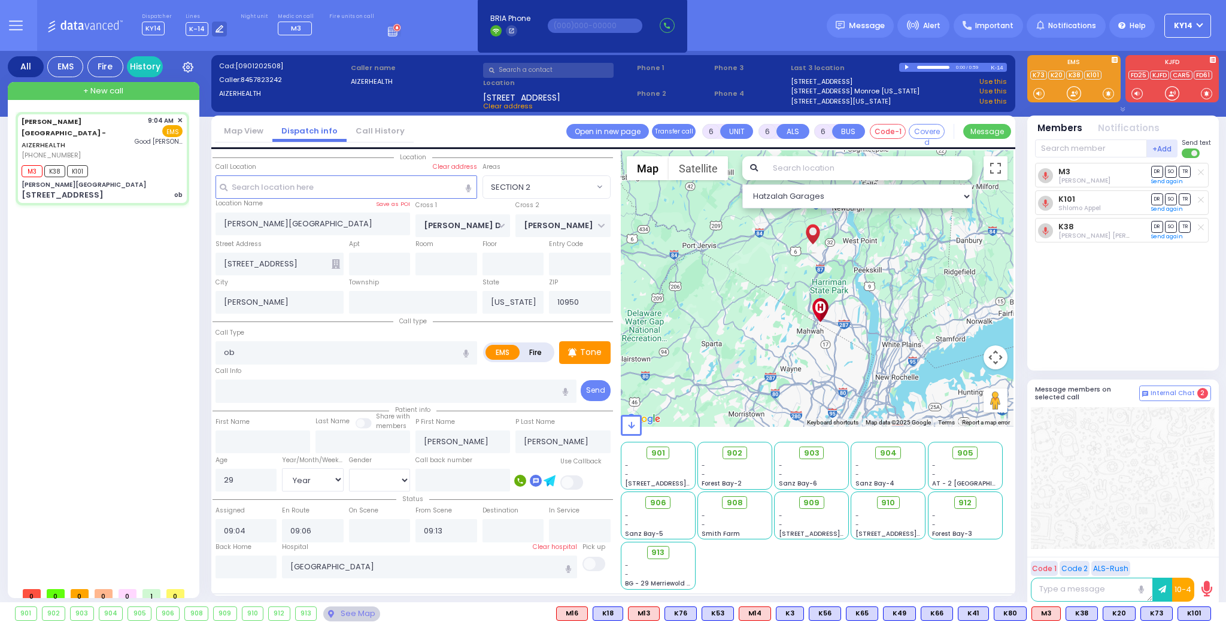
select select "Hatzalah Garages"
select select "SECTION 2"
select select
radio input "true"
select select "Year"
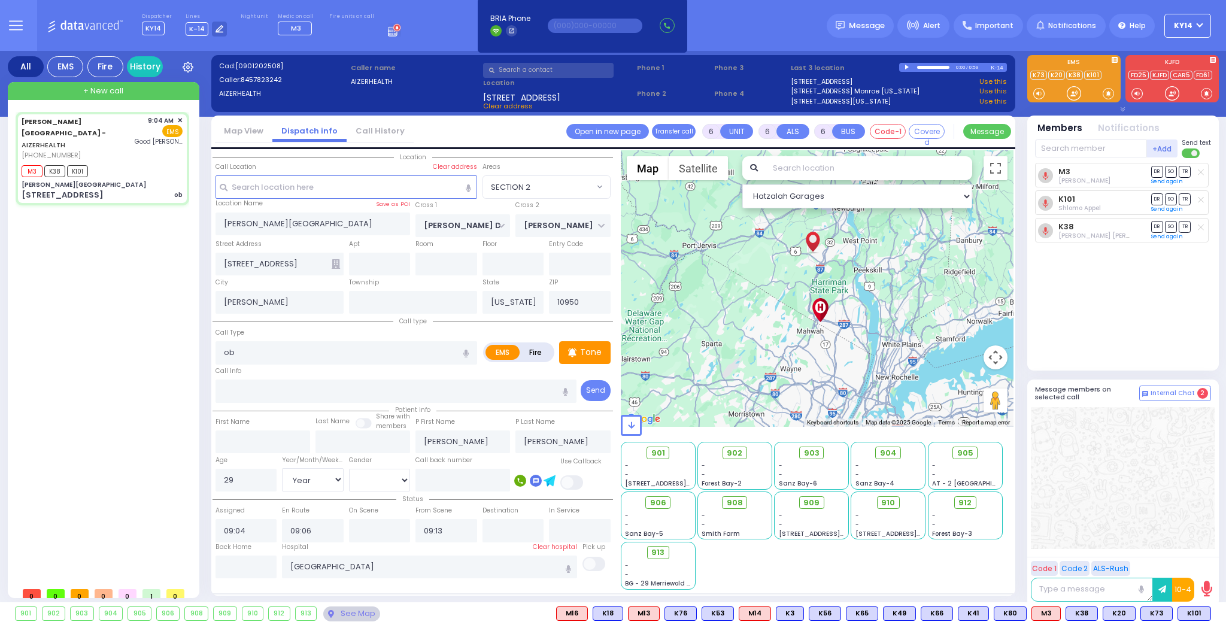
select select "[DEMOGRAPHIC_DATA]"
select select "Hatzalah Garages"
select select "SECTION 2"
select select
radio input "true"
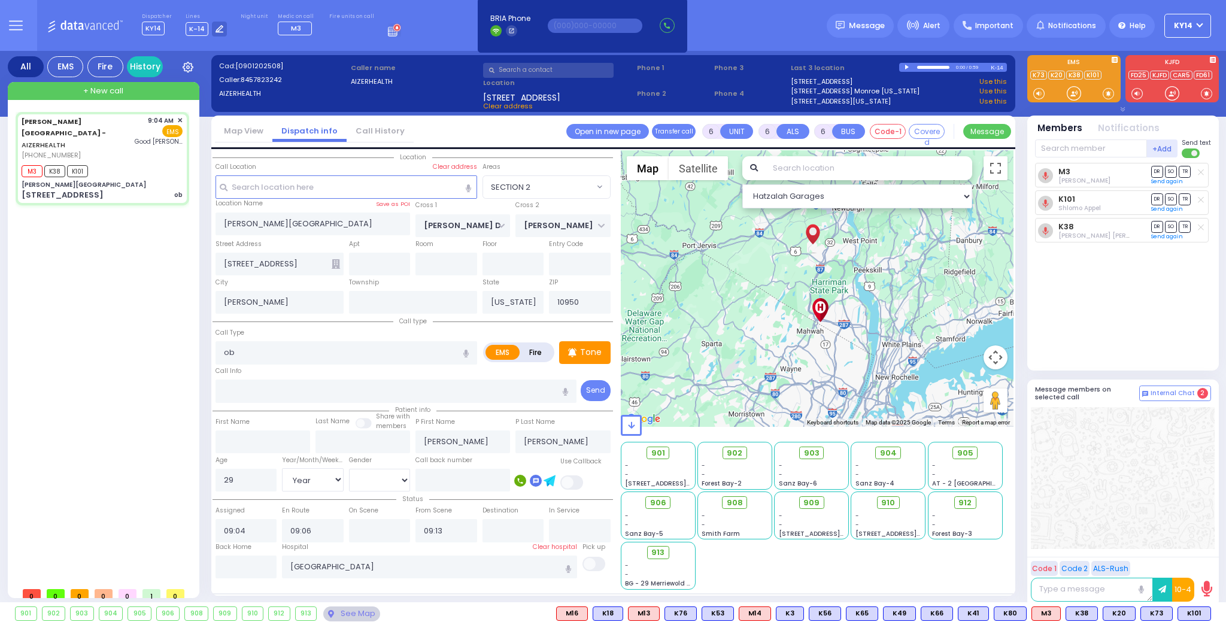
select select "Year"
select select "[DEMOGRAPHIC_DATA]"
select select "Hatzalah Garages"
select select "SECTION 2"
select select
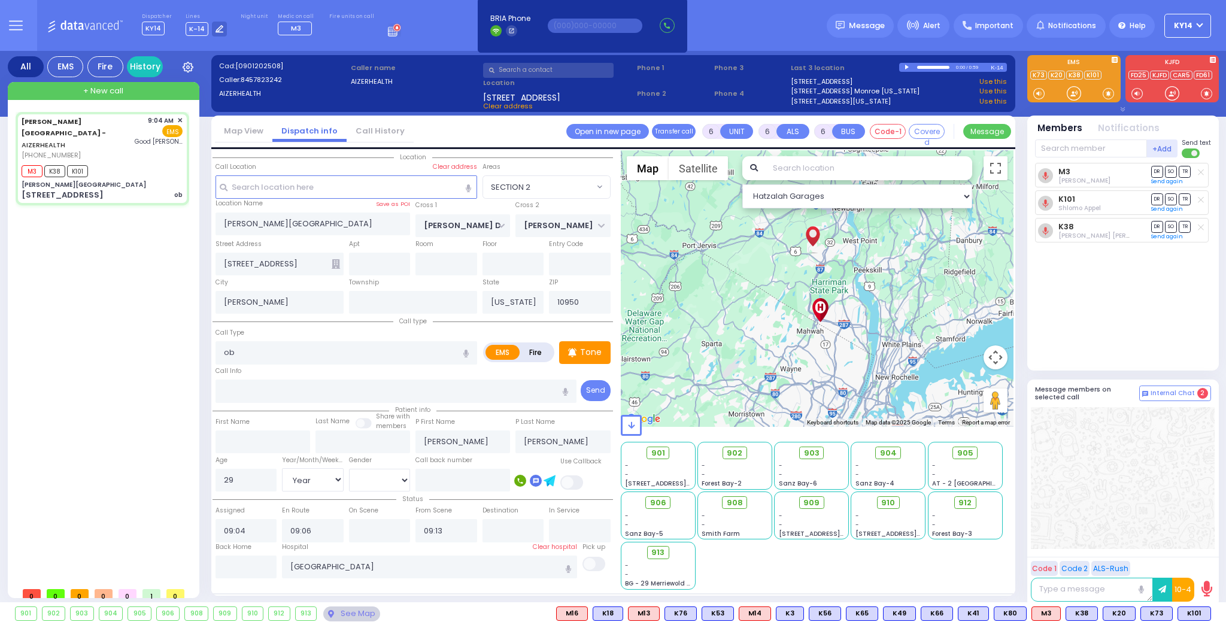
radio input "true"
select select "Year"
select select "[DEMOGRAPHIC_DATA]"
select select "Hatzalah Garages"
select select "SECTION 2"
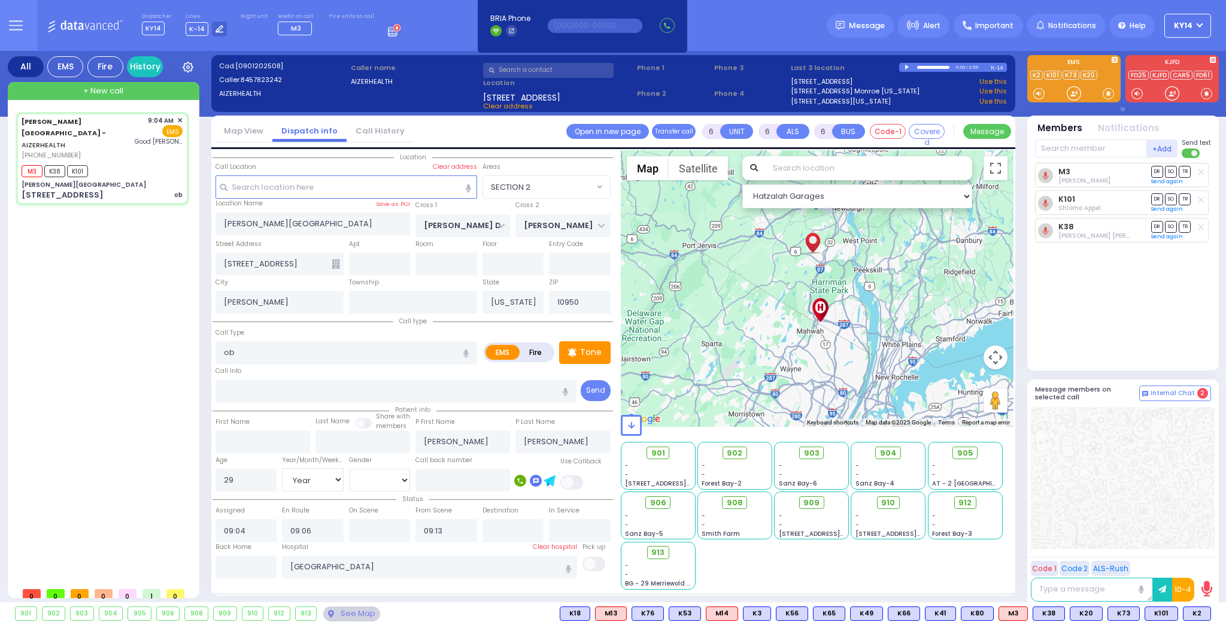
select select
radio input "true"
select select "Year"
select select "[DEMOGRAPHIC_DATA]"
select select "Hatzalah Garages"
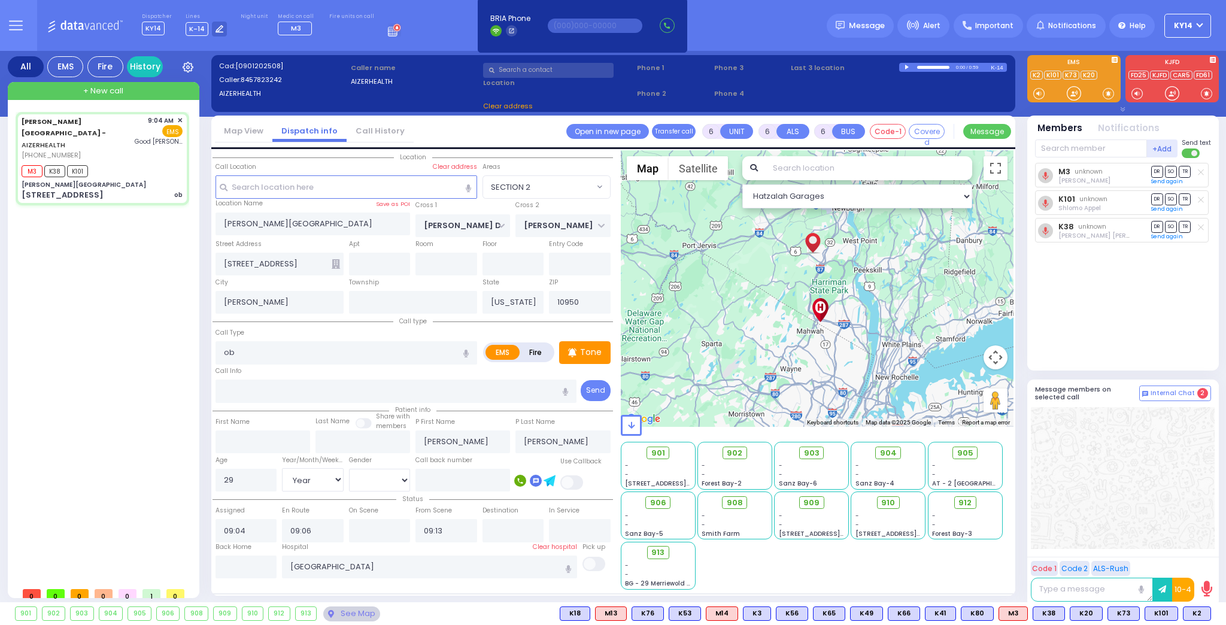
select select "SECTION 2"
select select
radio input "true"
select select "Year"
select select "[DEMOGRAPHIC_DATA]"
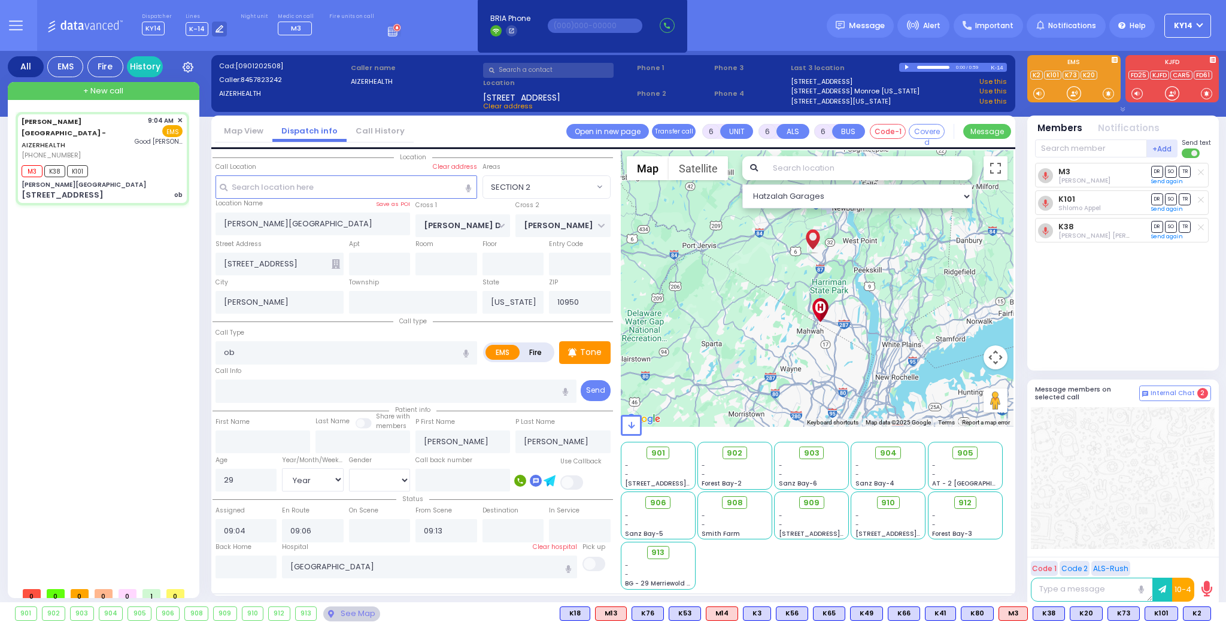
select select "Hatzalah Garages"
select select "SECTION 2"
select select
radio input "true"
select select "Year"
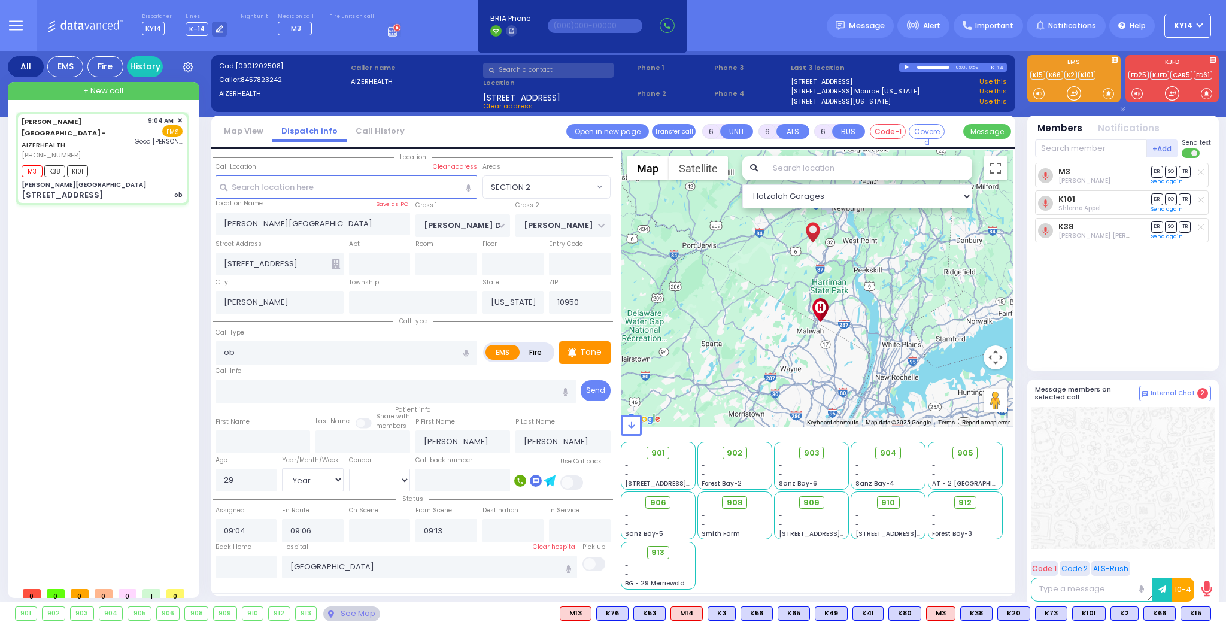
select select "[DEMOGRAPHIC_DATA]"
select select "Hatzalah Garages"
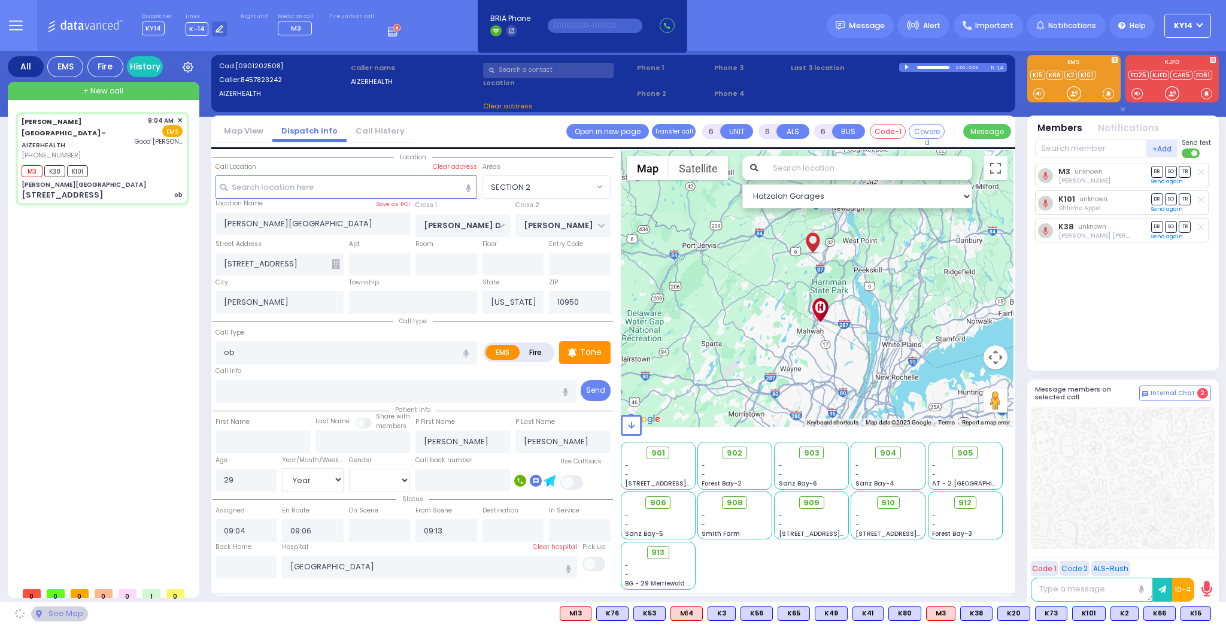
select select "SECTION 2"
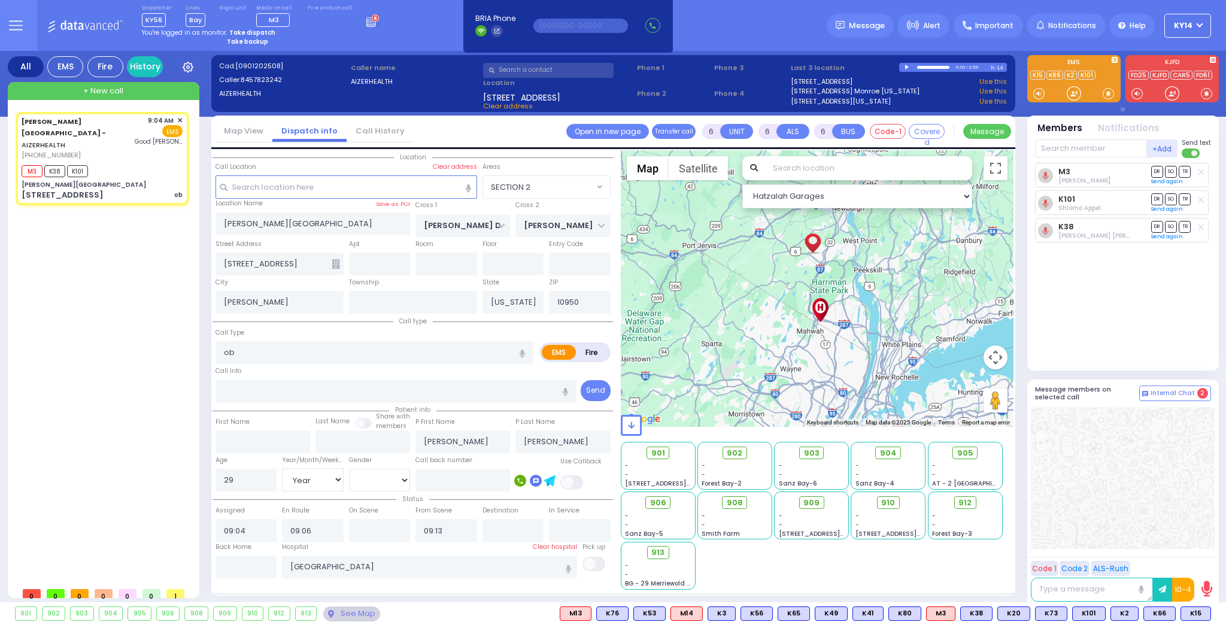
select select
radio input "true"
select select "Year"
select select "[DEMOGRAPHIC_DATA]"
select select "Hatzalah Garages"
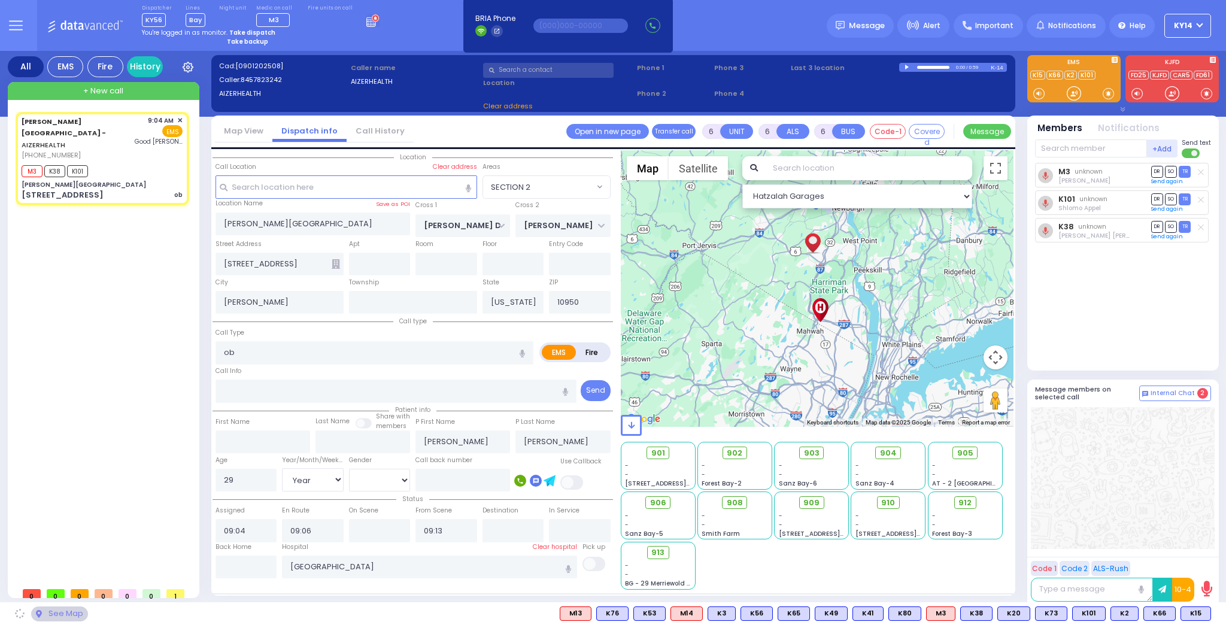
select select
radio input "true"
select select "Year"
select select "[DEMOGRAPHIC_DATA]"
select select "Hatzalah Garages"
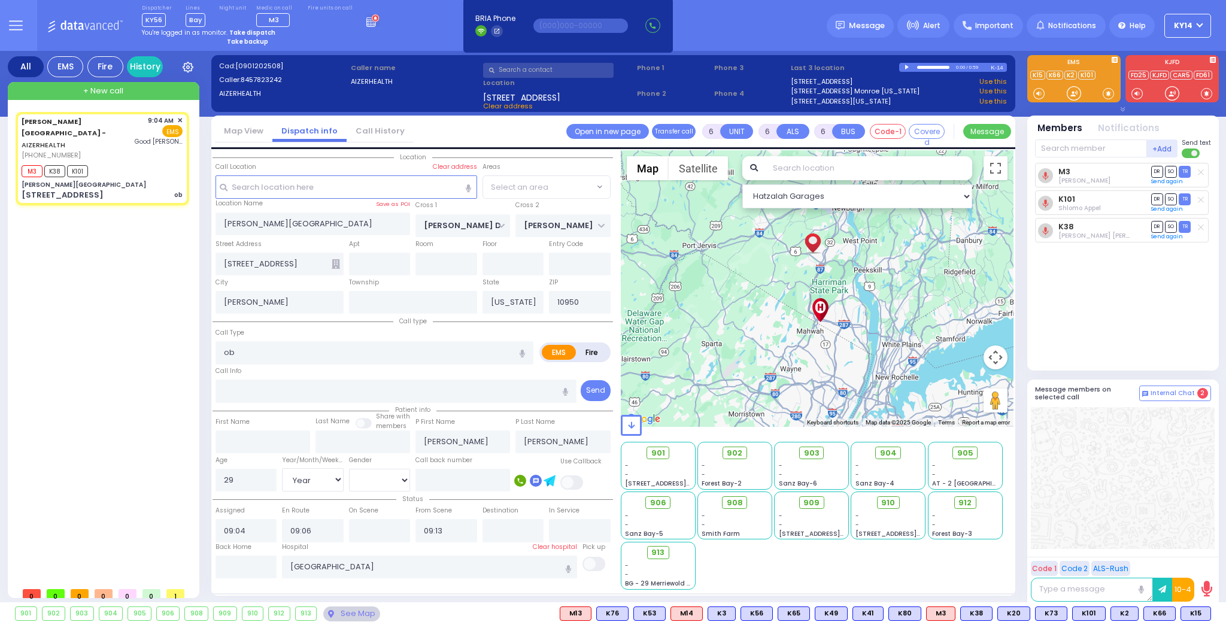
select select
radio input "true"
select select "Year"
select select "[DEMOGRAPHIC_DATA]"
select select "Hatzalah Garages"
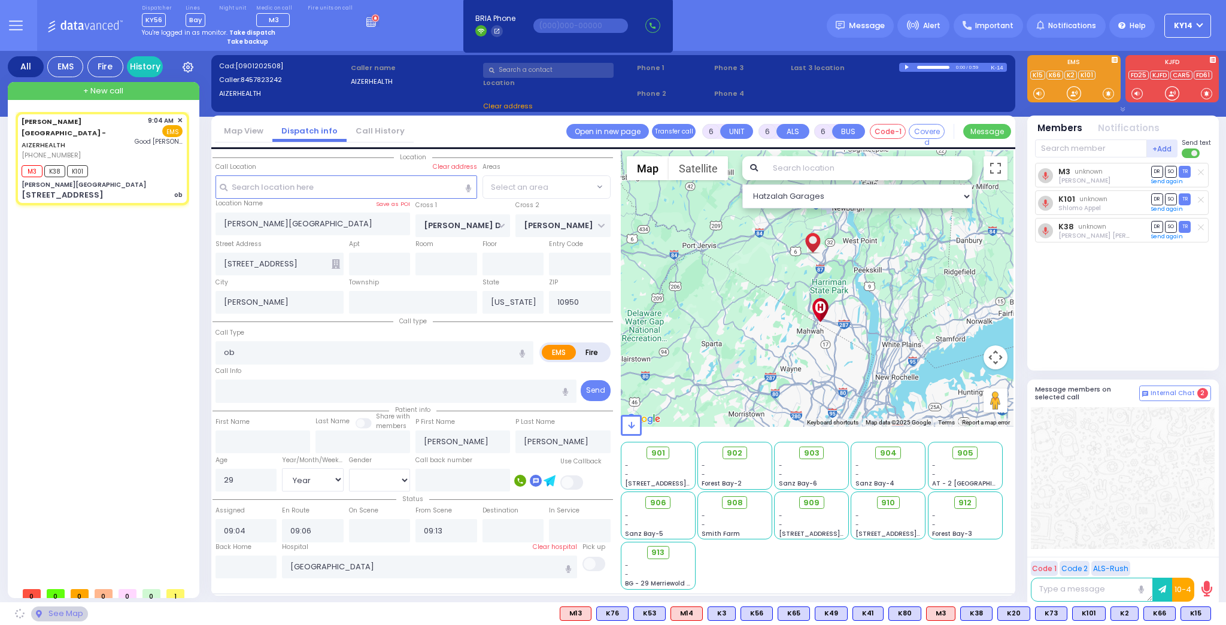
select select "SECTION 2"
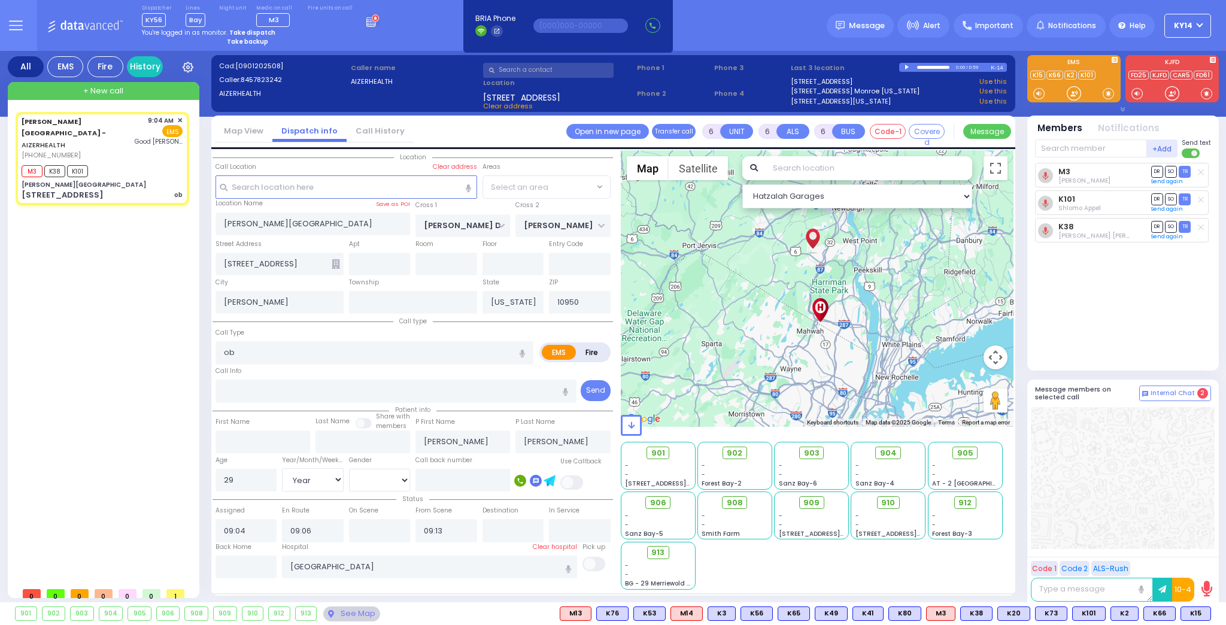
select select "SECTION 2"
select select
radio input "true"
select select "Year"
select select "[DEMOGRAPHIC_DATA]"
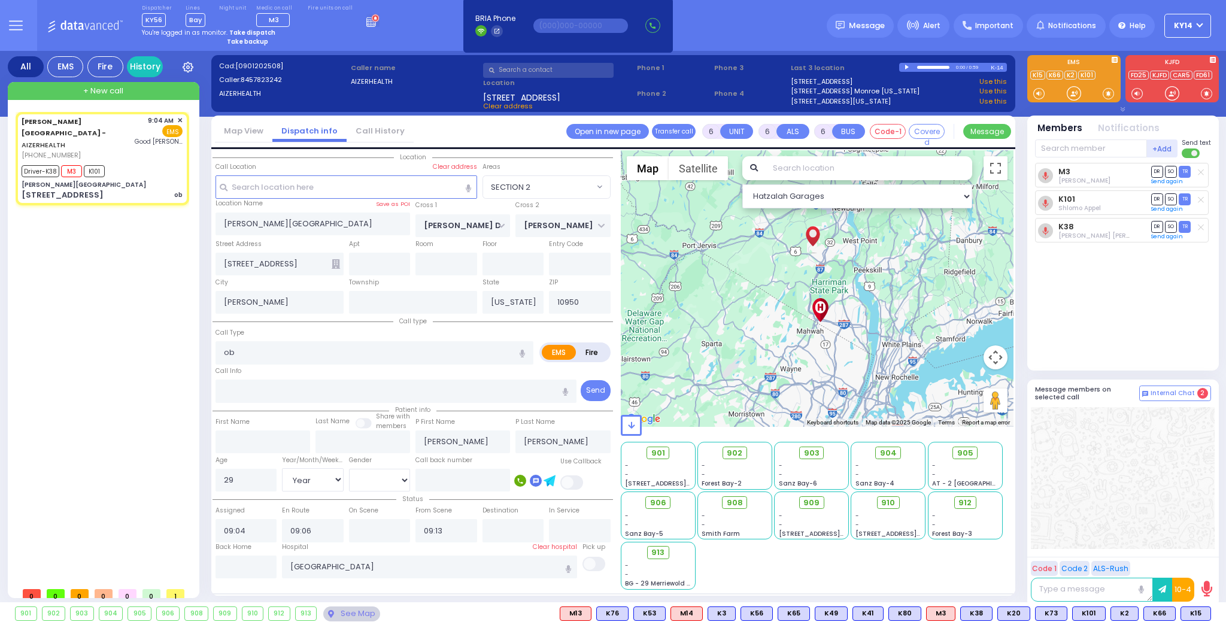
select select "Hatzalah Garages"
select select "SECTION 2"
select select
radio input "true"
select select "Year"
